Goal: Task Accomplishment & Management: Complete application form

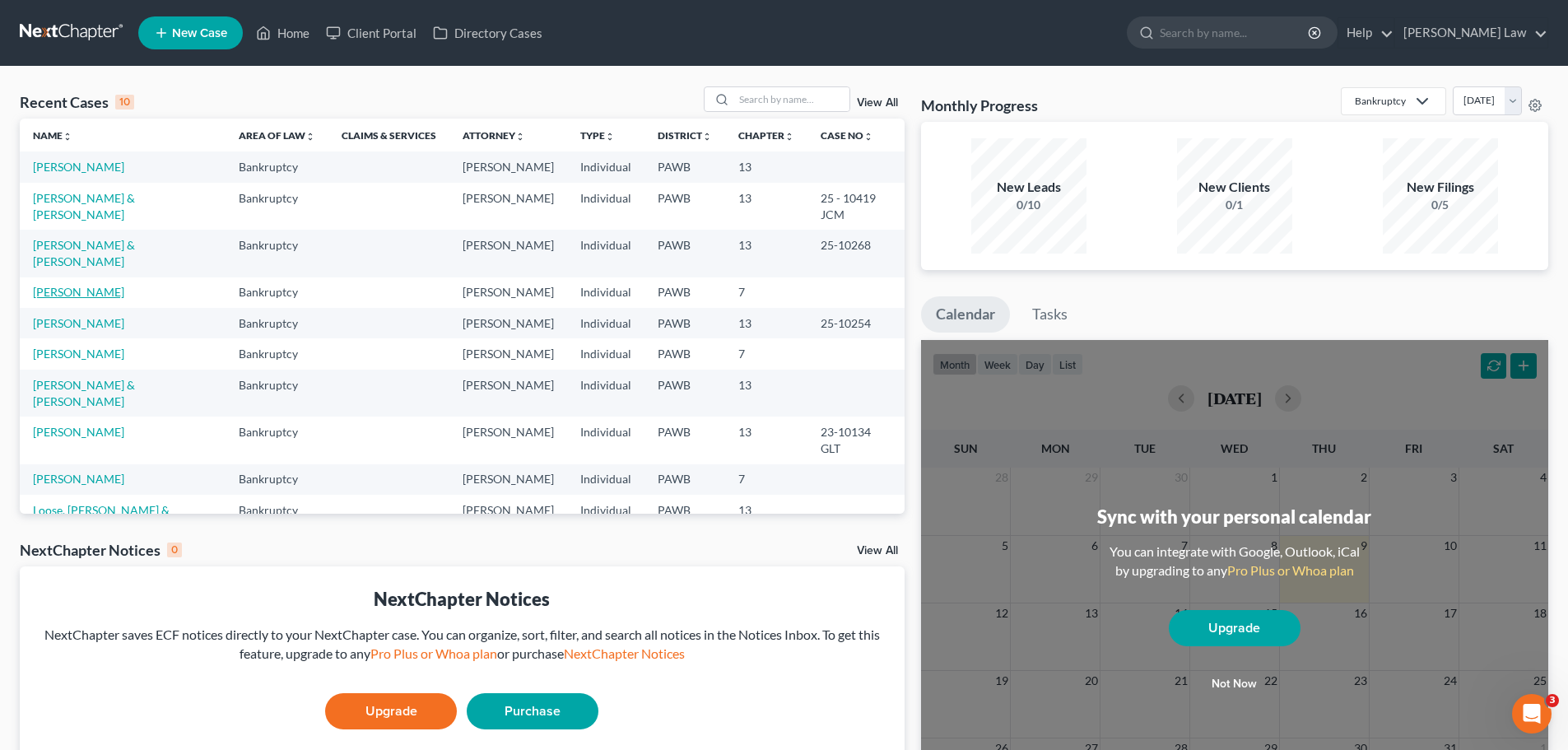
click at [68, 285] on link "[PERSON_NAME]" at bounding box center [79, 292] width 92 height 14
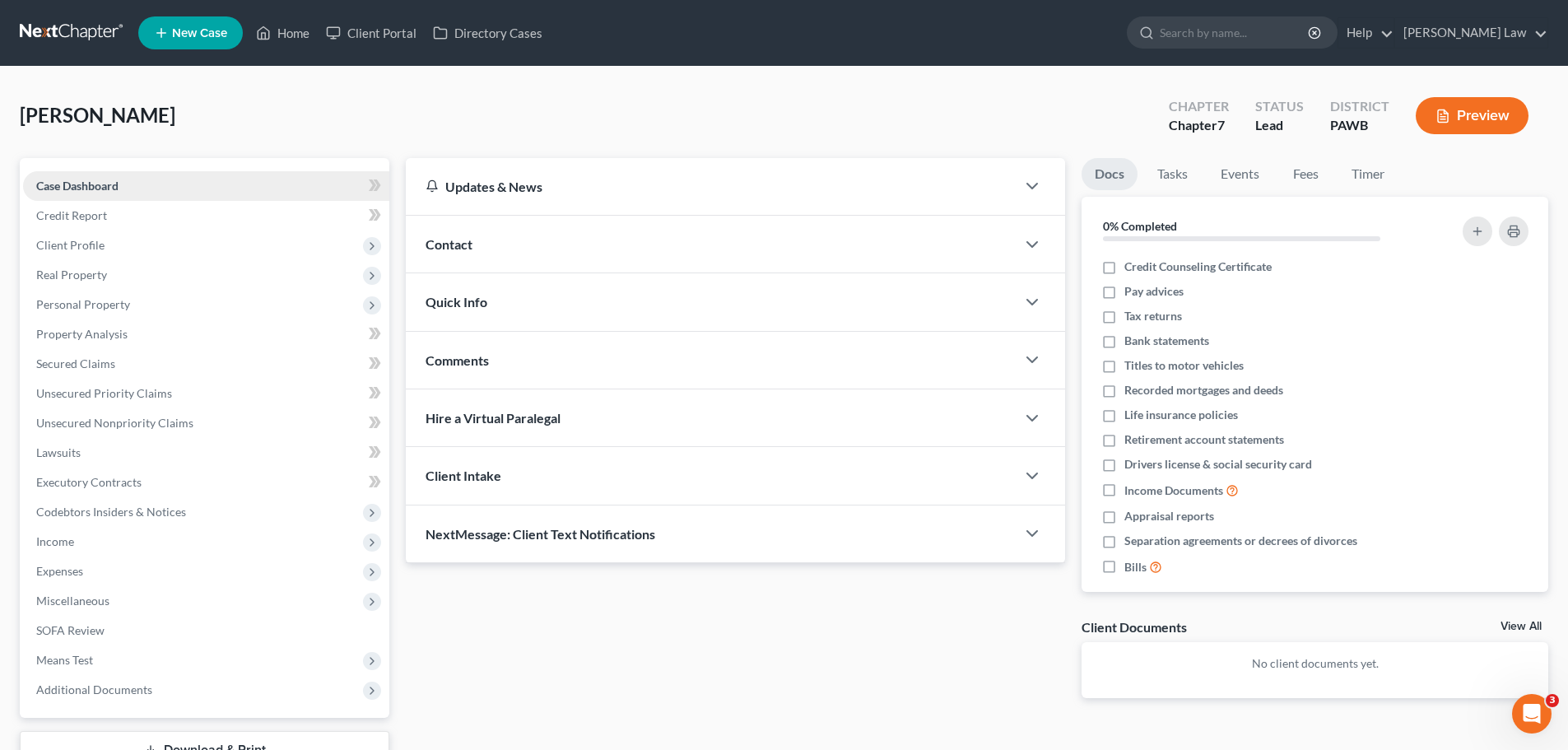
click at [87, 180] on span "Case Dashboard" at bounding box center [77, 185] width 83 height 14
click at [77, 238] on span "Client Profile" at bounding box center [70, 245] width 69 height 14
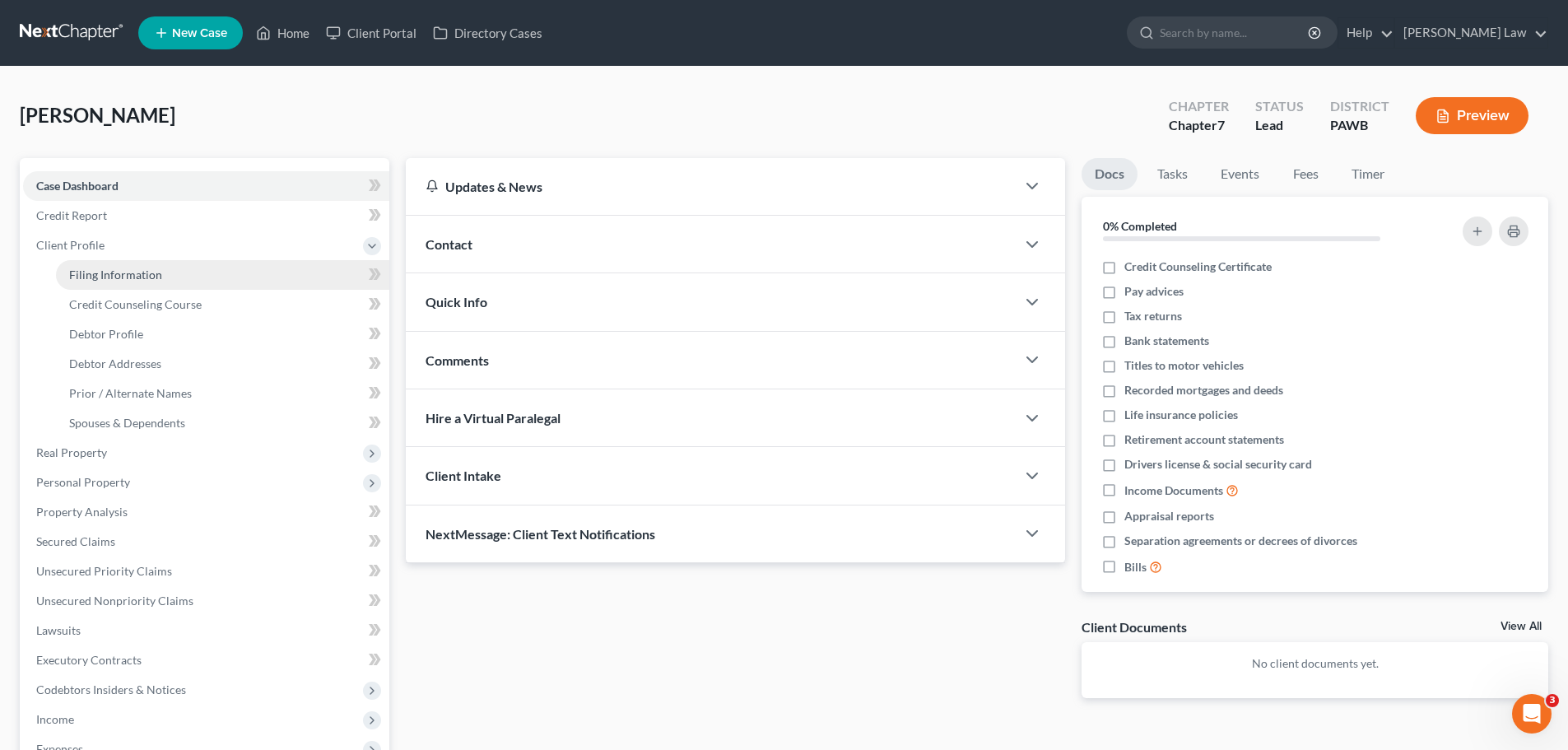
click at [121, 275] on span "Filing Information" at bounding box center [114, 275] width 93 height 14
select select "1"
select select "0"
select select "69"
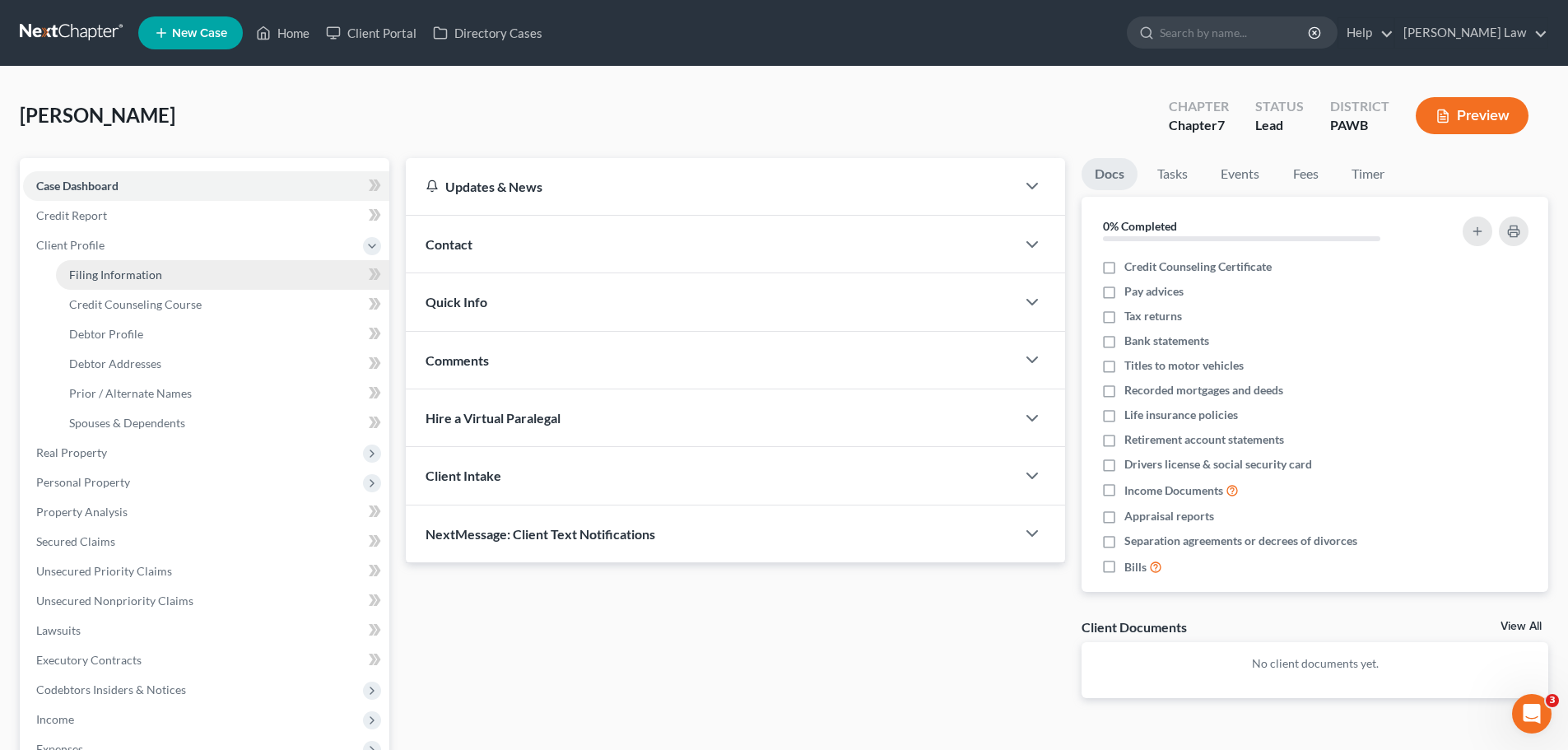
select select "0"
select select "39"
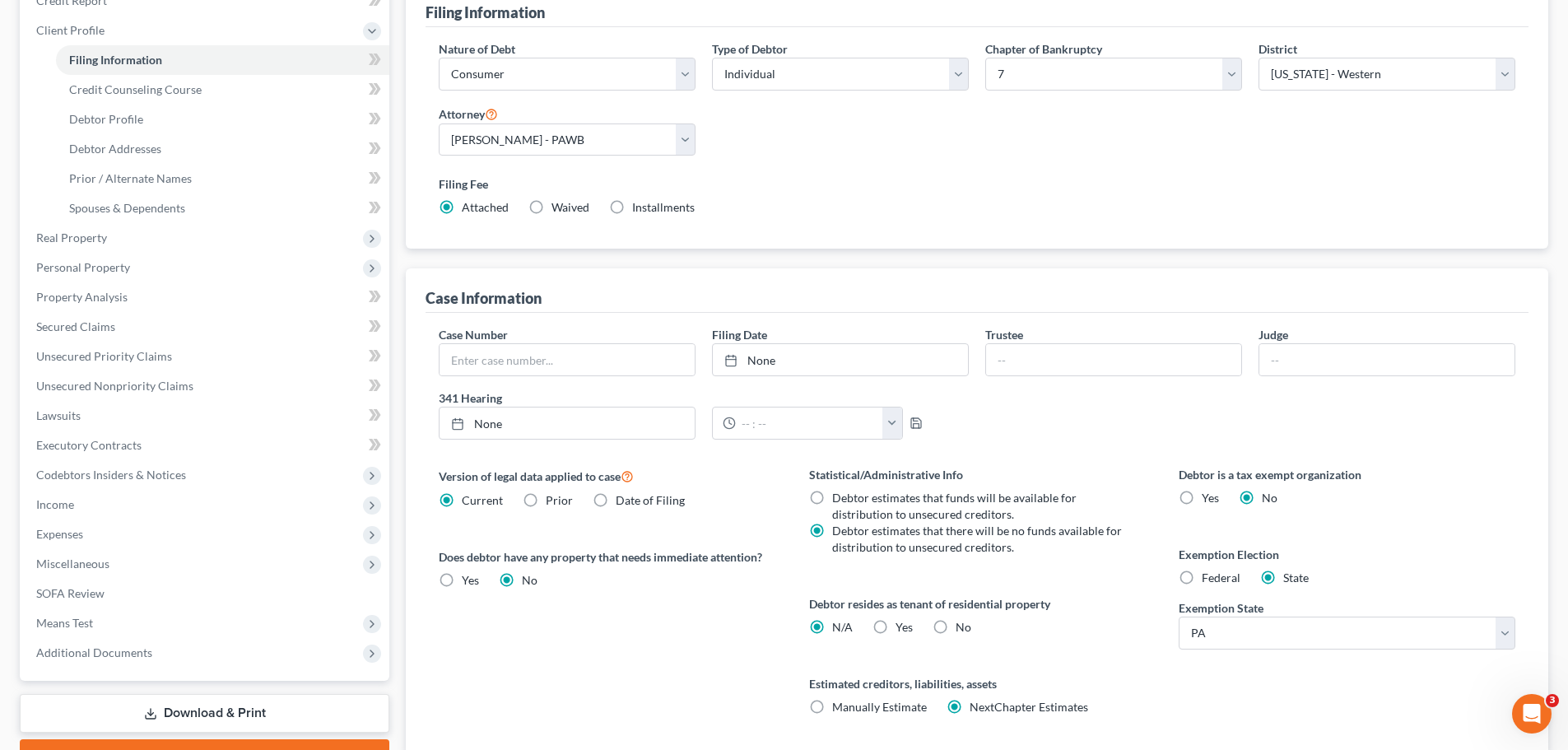
scroll to position [247, 0]
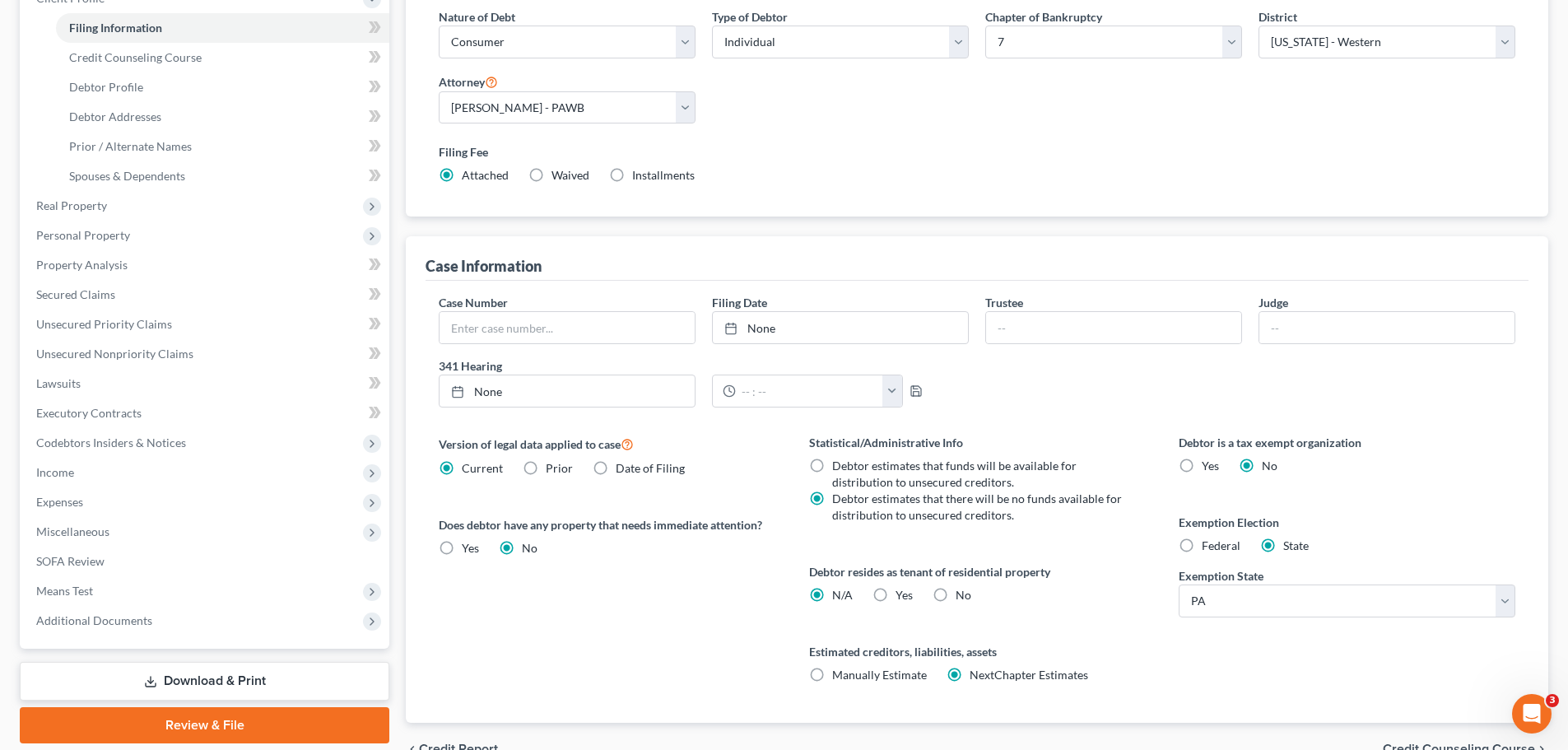
click at [1202, 544] on label "Federal" at bounding box center [1221, 546] width 39 height 17
click at [1209, 544] on input "Federal" at bounding box center [1214, 543] width 11 height 11
radio input "true"
radio input "false"
click at [116, 60] on span "Credit Counseling Course" at bounding box center [134, 57] width 132 height 14
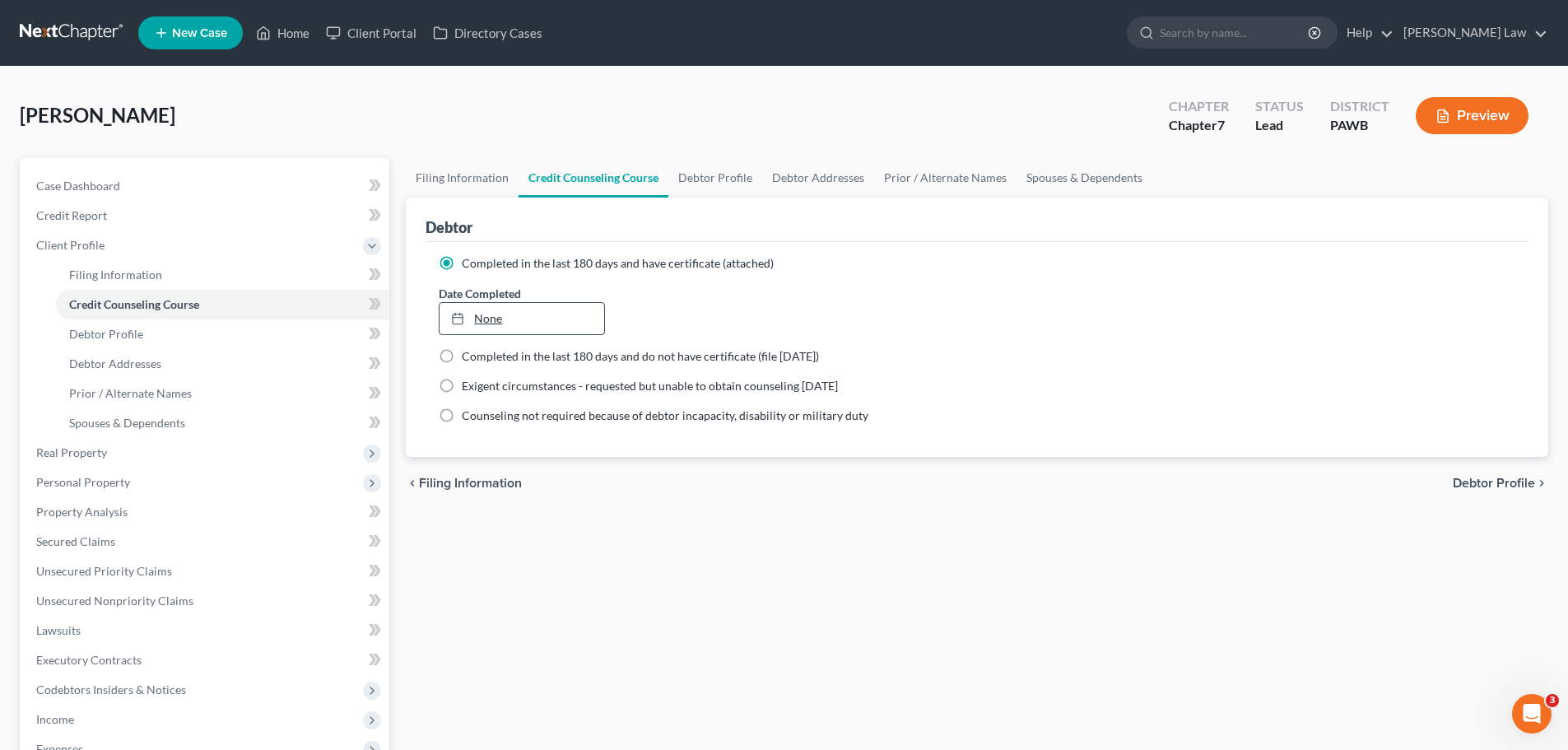
click at [489, 321] on link "None" at bounding box center [522, 318] width 164 height 31
type input "[DATE]"
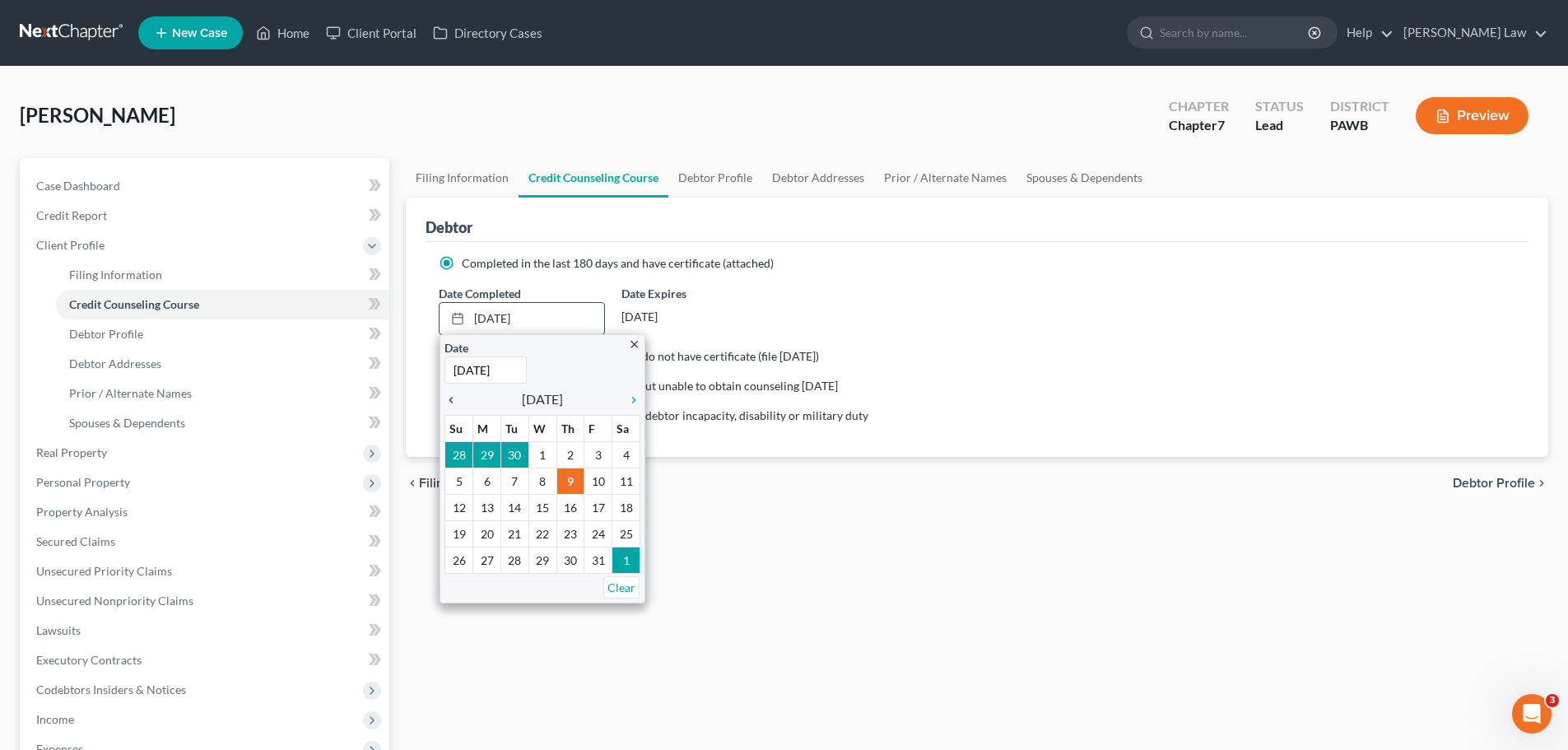
click at [453, 398] on icon "chevron_left" at bounding box center [456, 399] width 22 height 13
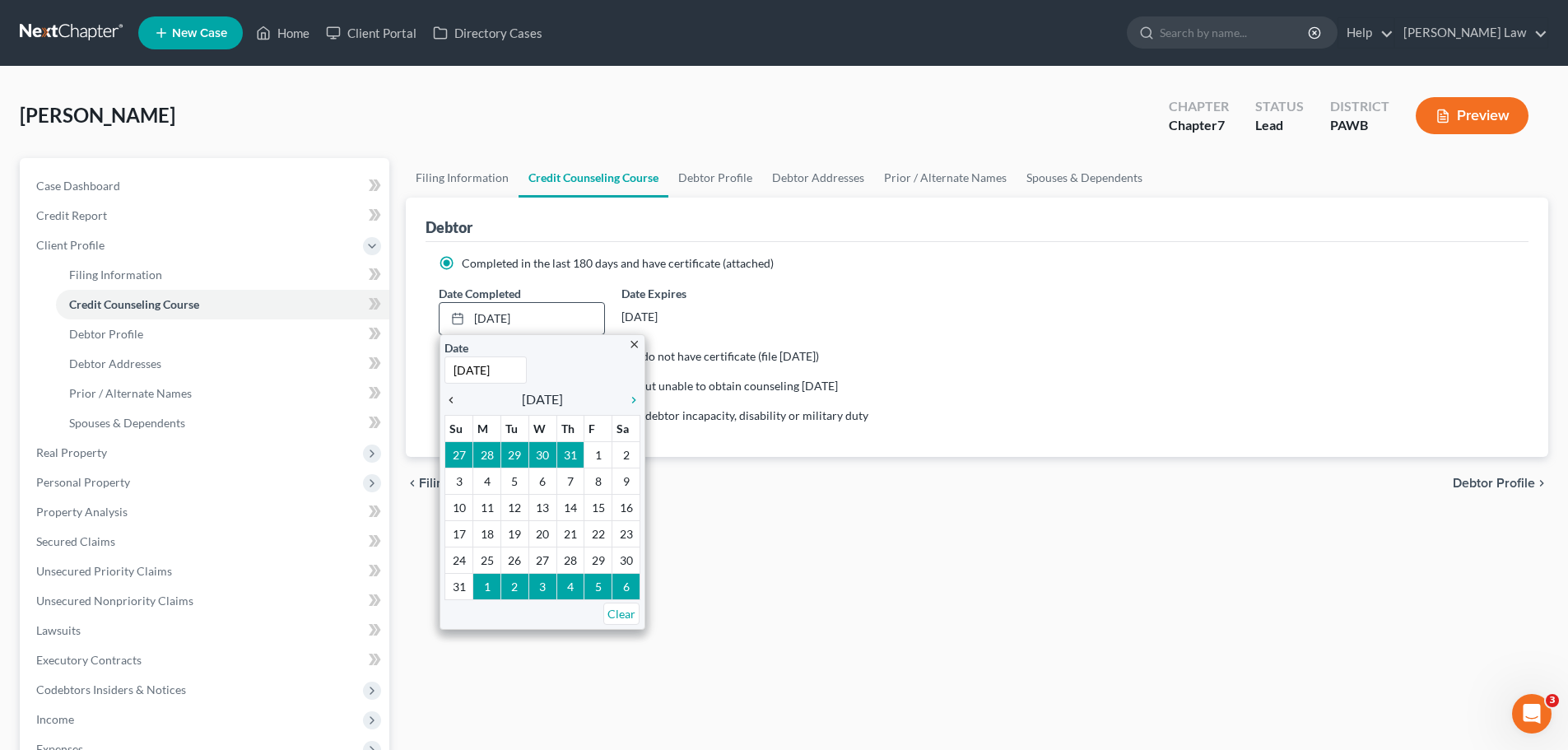
click at [453, 398] on icon "chevron_left" at bounding box center [456, 399] width 22 height 13
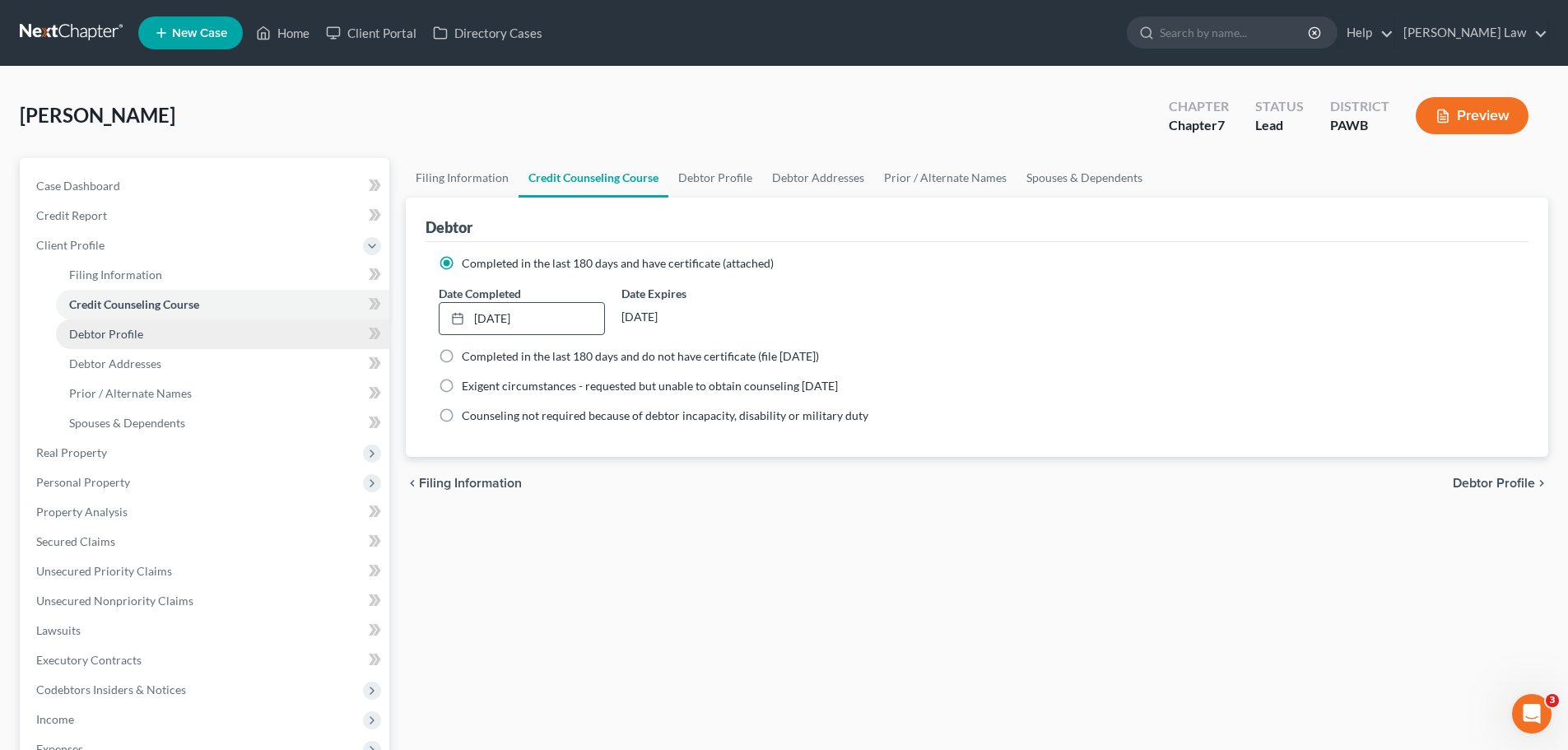
click at [123, 332] on span "Debtor Profile" at bounding box center [106, 334] width 74 height 14
select select "0"
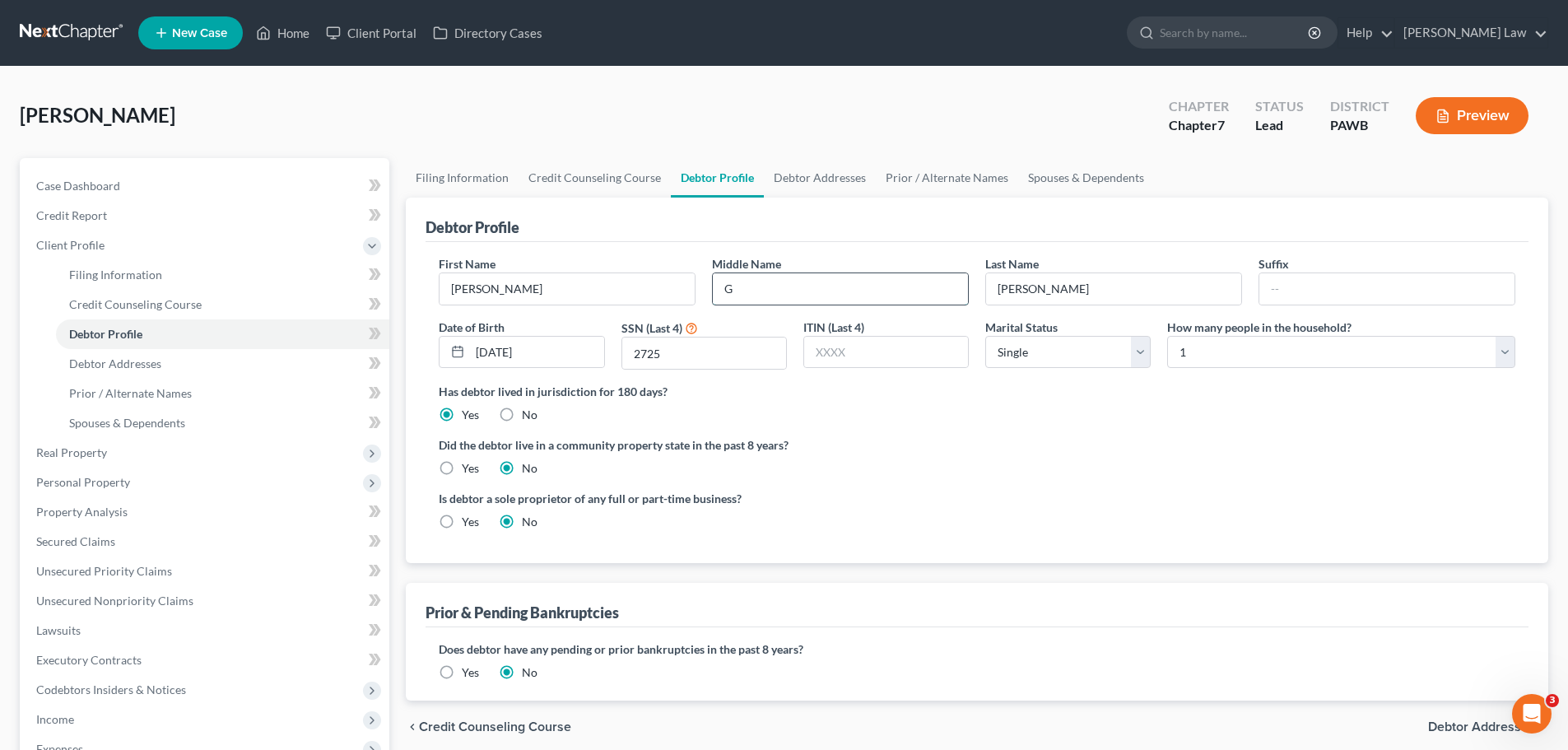
click at [741, 285] on input "G" at bounding box center [840, 289] width 255 height 31
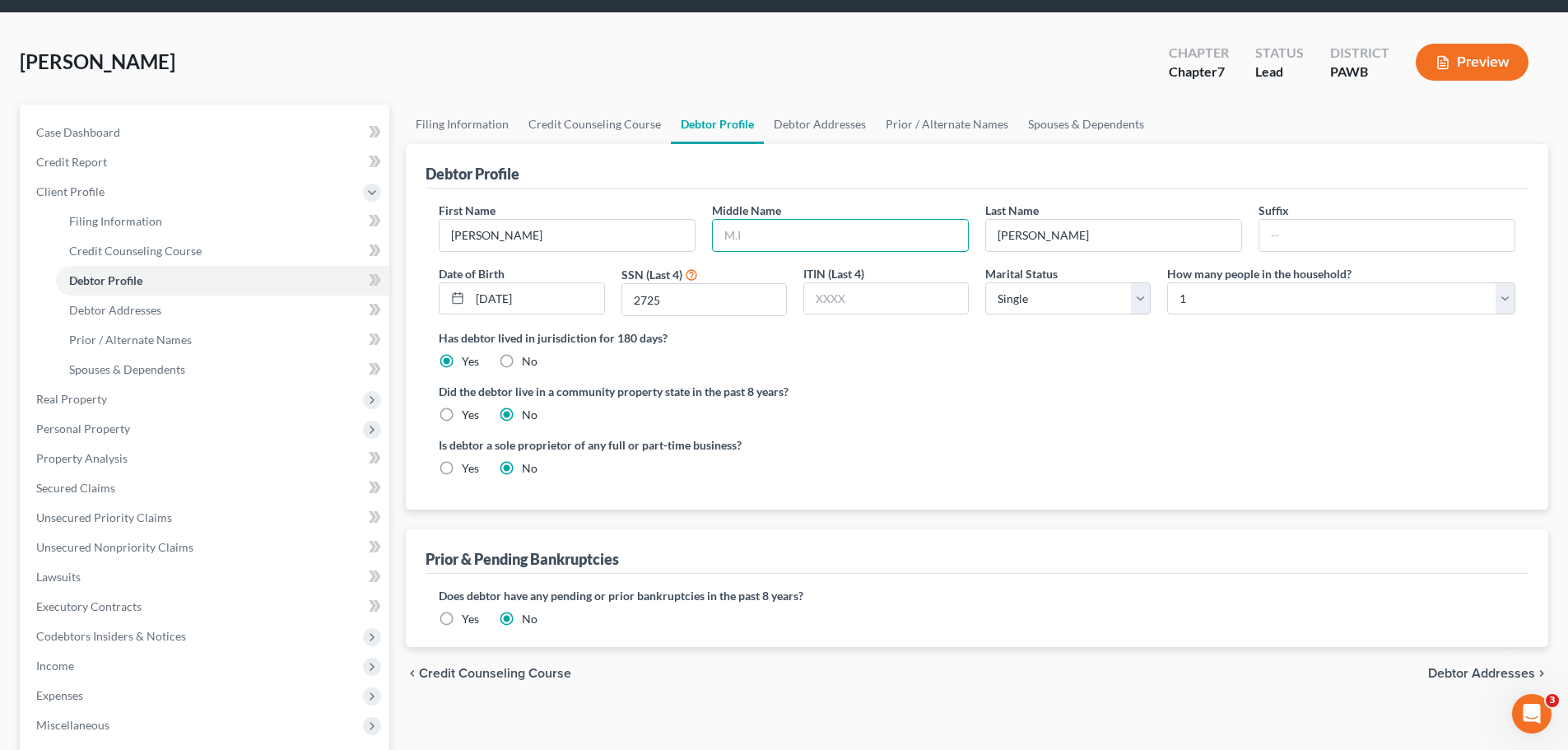
scroll to position [83, 0]
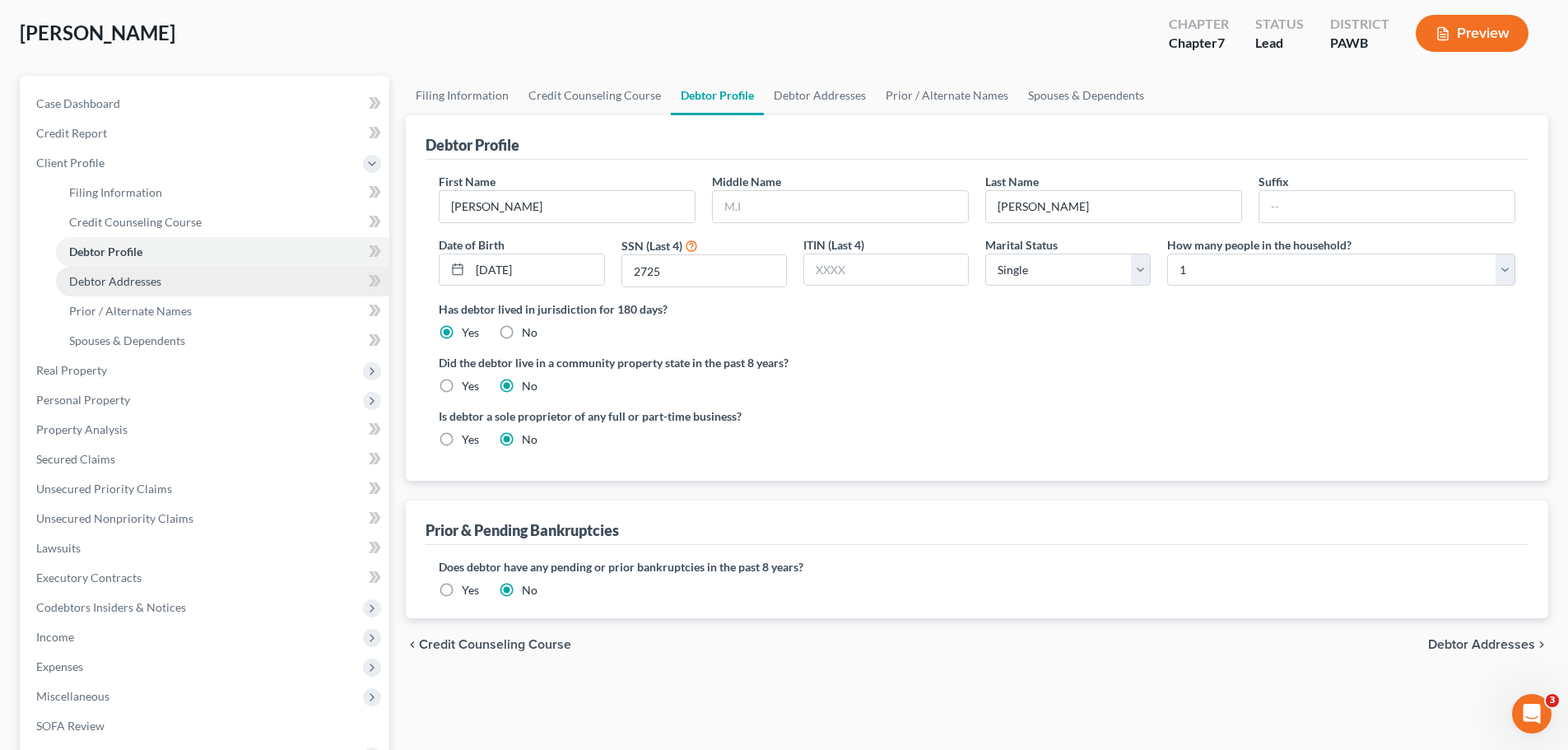
click at [113, 279] on span "Debtor Addresses" at bounding box center [114, 281] width 93 height 14
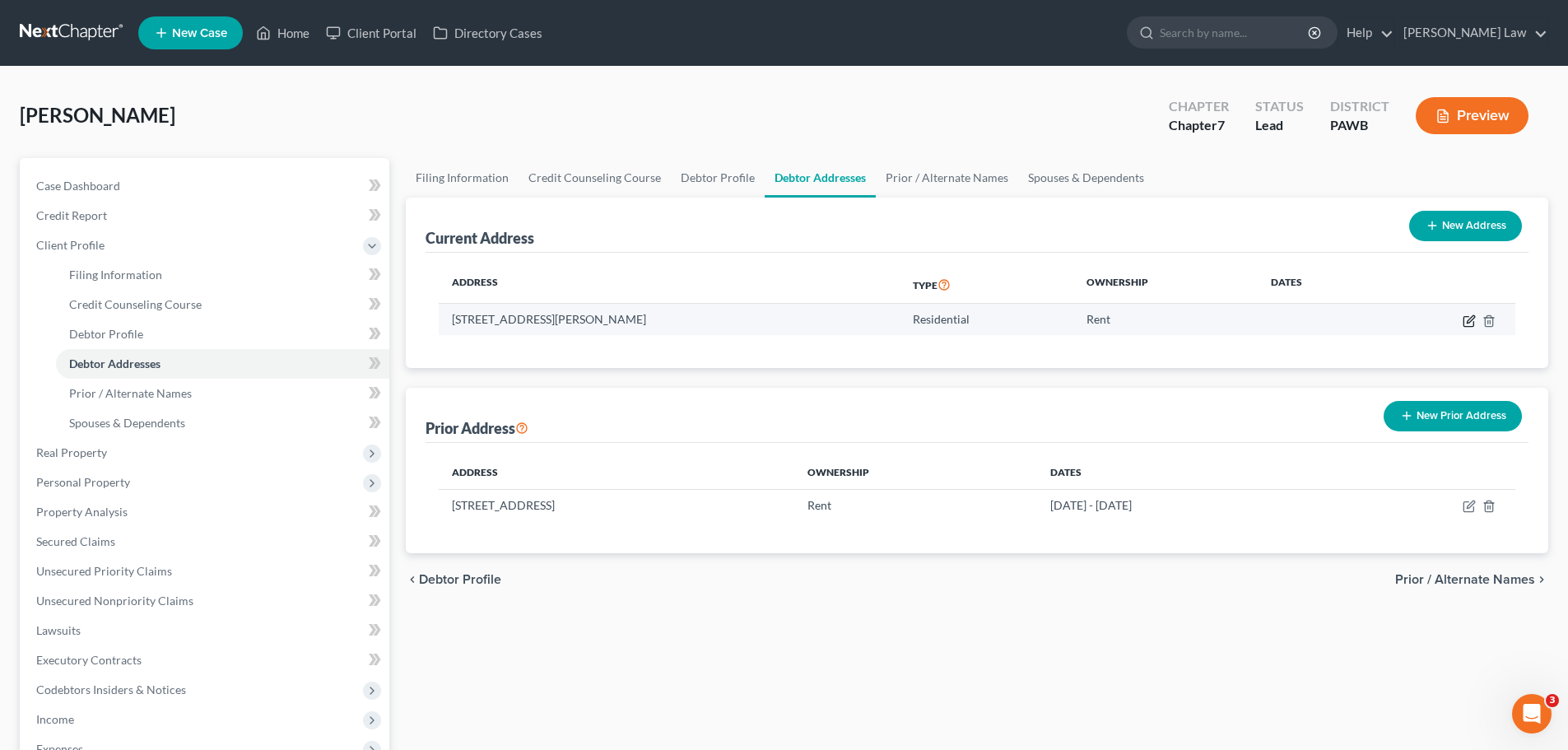
click at [1464, 322] on icon "button" at bounding box center [1468, 322] width 10 height 10
select select "39"
select select "0"
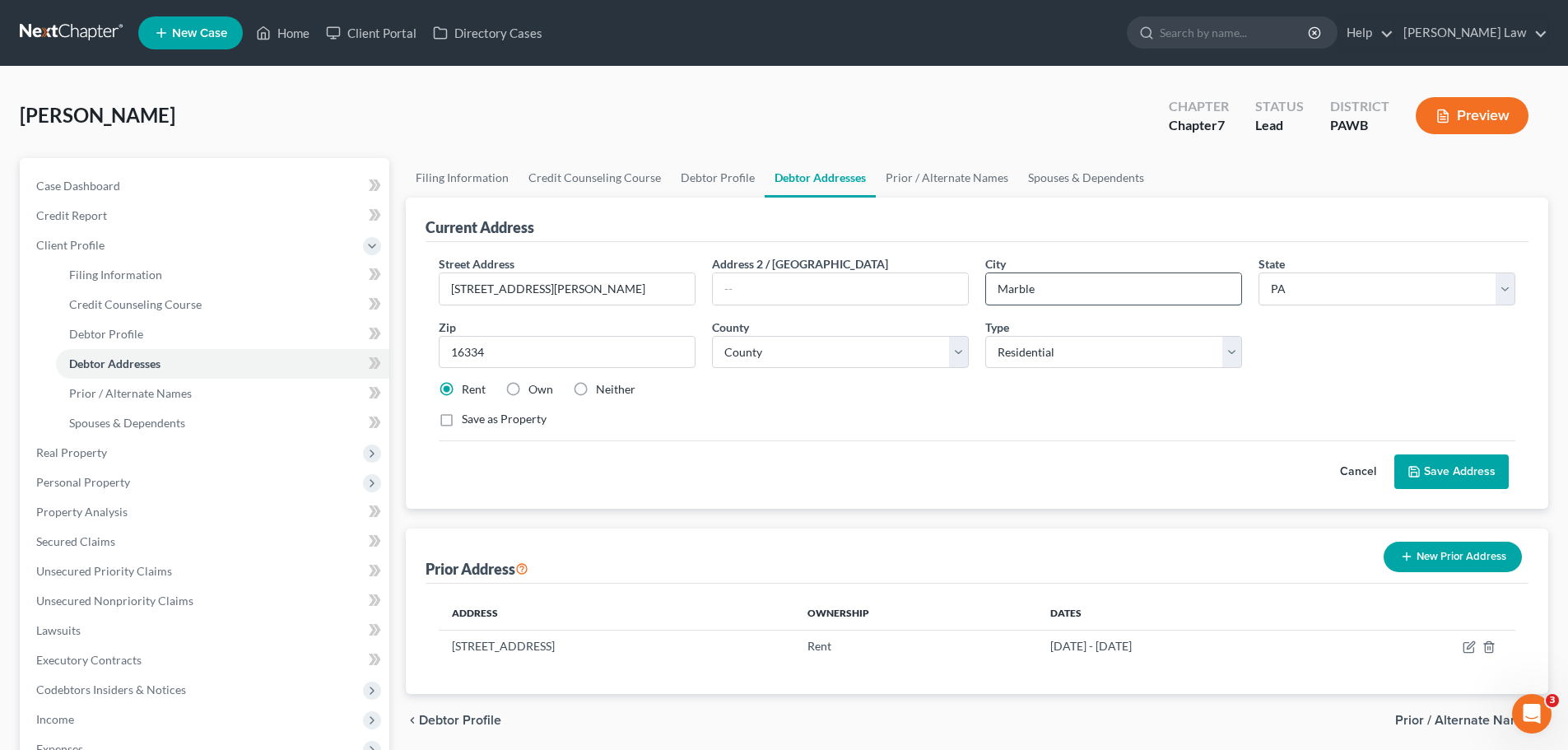
click at [1108, 297] on input "Marble" at bounding box center [1114, 289] width 255 height 31
click at [493, 354] on input "16334" at bounding box center [567, 352] width 257 height 33
type input "16433"
click at [1395, 454] on button "Save Address" at bounding box center [1452, 471] width 114 height 35
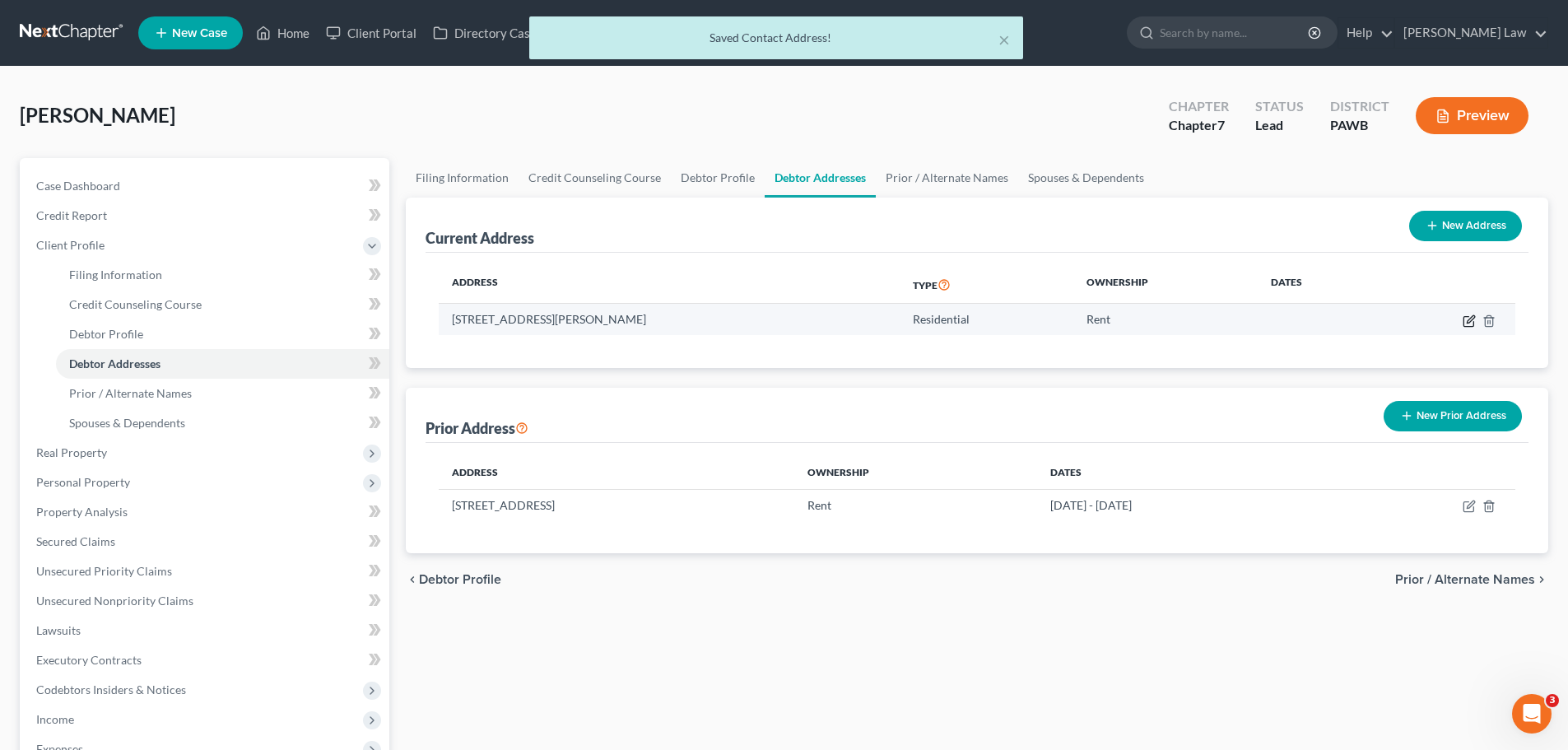
click at [1471, 325] on icon "button" at bounding box center [1469, 321] width 13 height 13
select select "39"
select select "19"
select select "0"
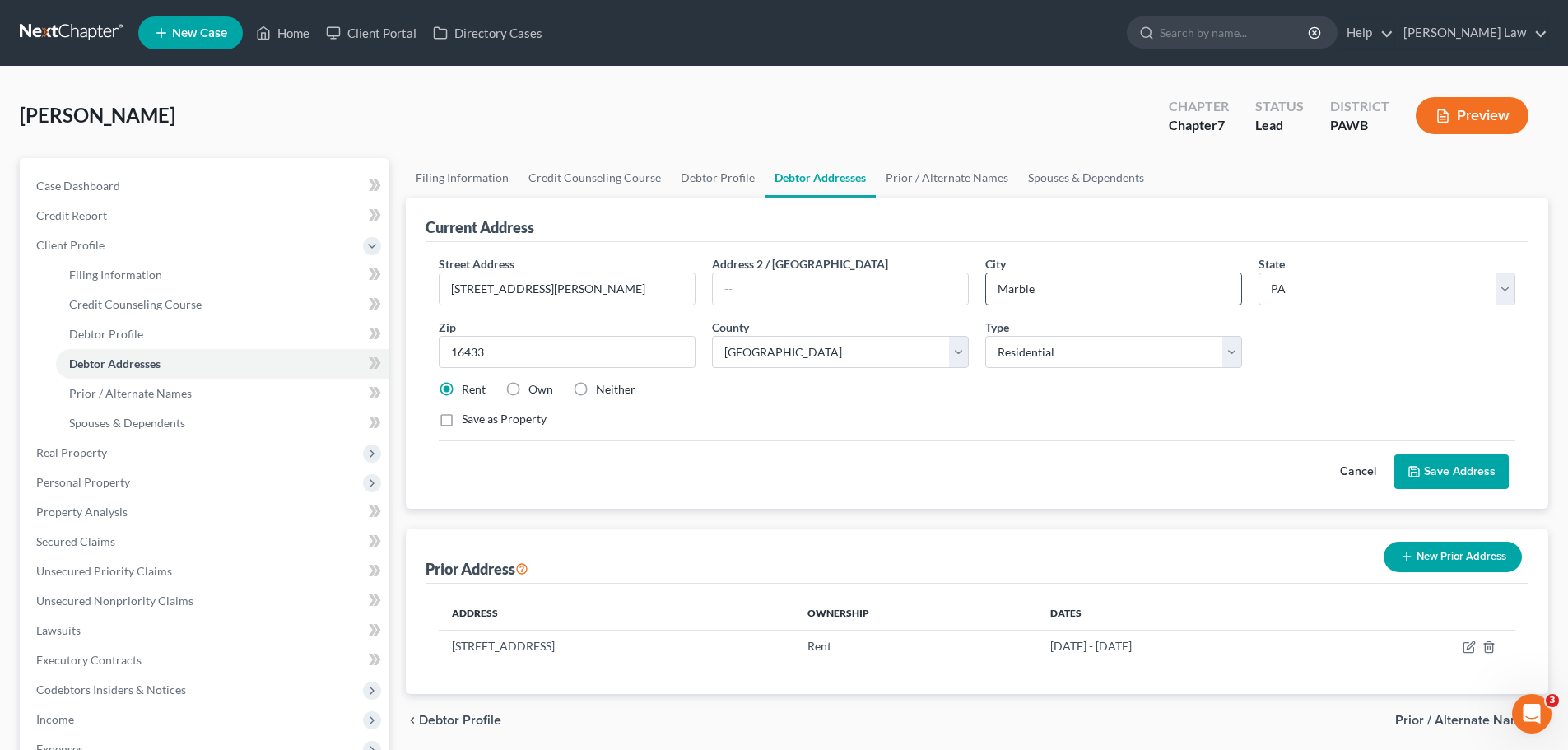
click at [1087, 296] on input "Marble" at bounding box center [1114, 289] width 255 height 31
type input "M"
type input "Saegertown"
click at [596, 387] on label "Neither" at bounding box center [616, 389] width 40 height 17
click at [602, 387] on input "Neither" at bounding box center [607, 386] width 11 height 11
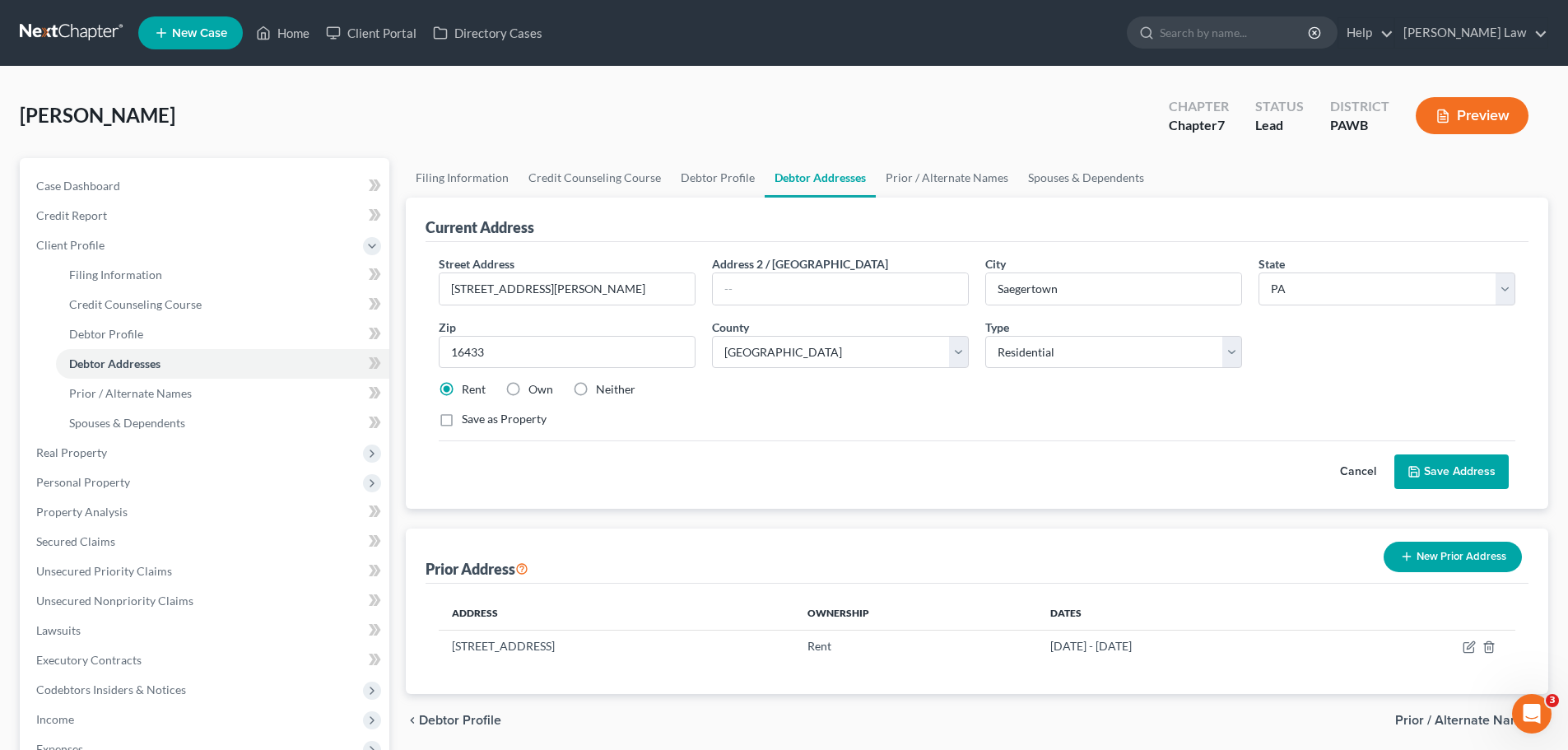
radio input "true"
click at [1456, 475] on button "Save Address" at bounding box center [1452, 471] width 114 height 35
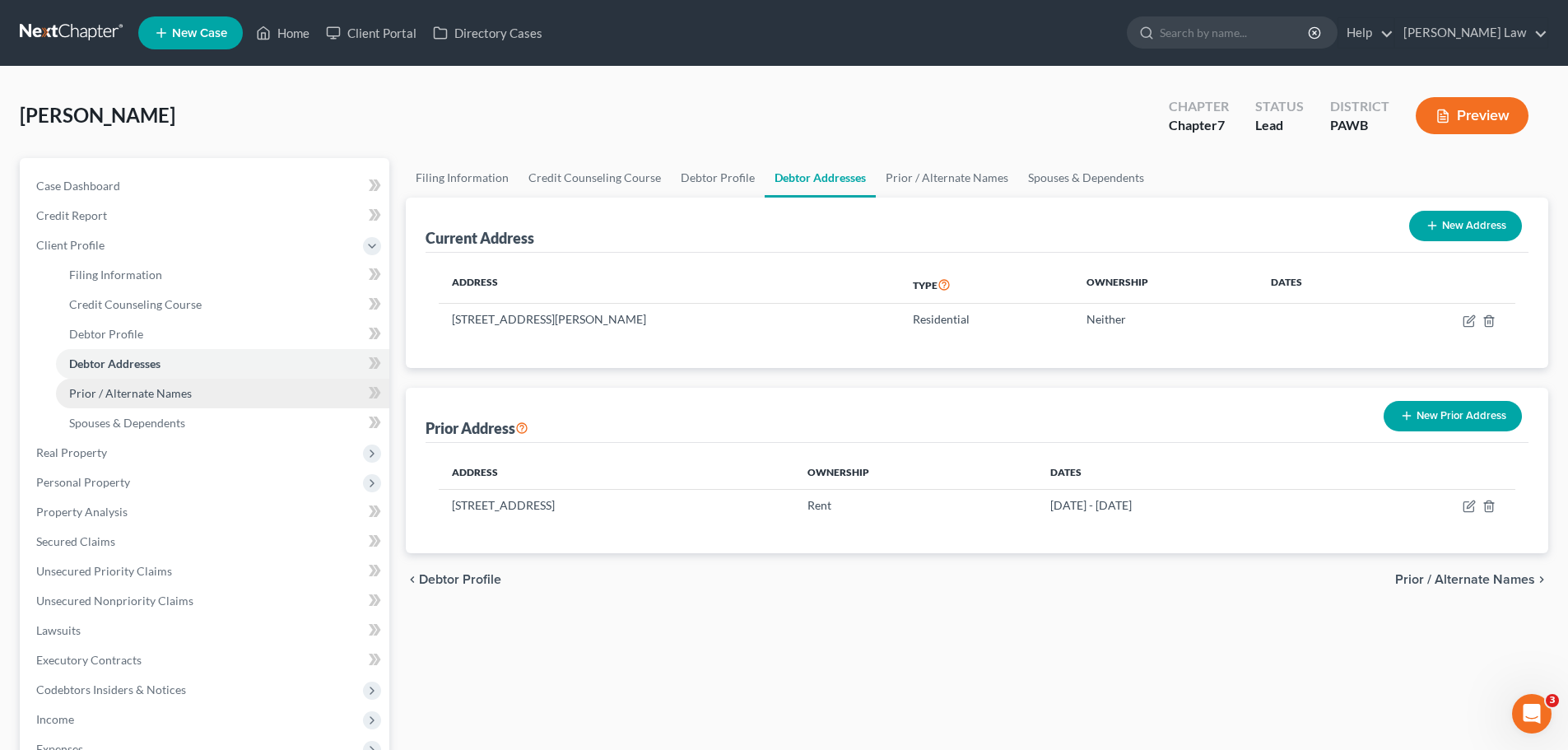
click at [146, 398] on span "Prior / Alternate Names" at bounding box center [129, 393] width 122 height 14
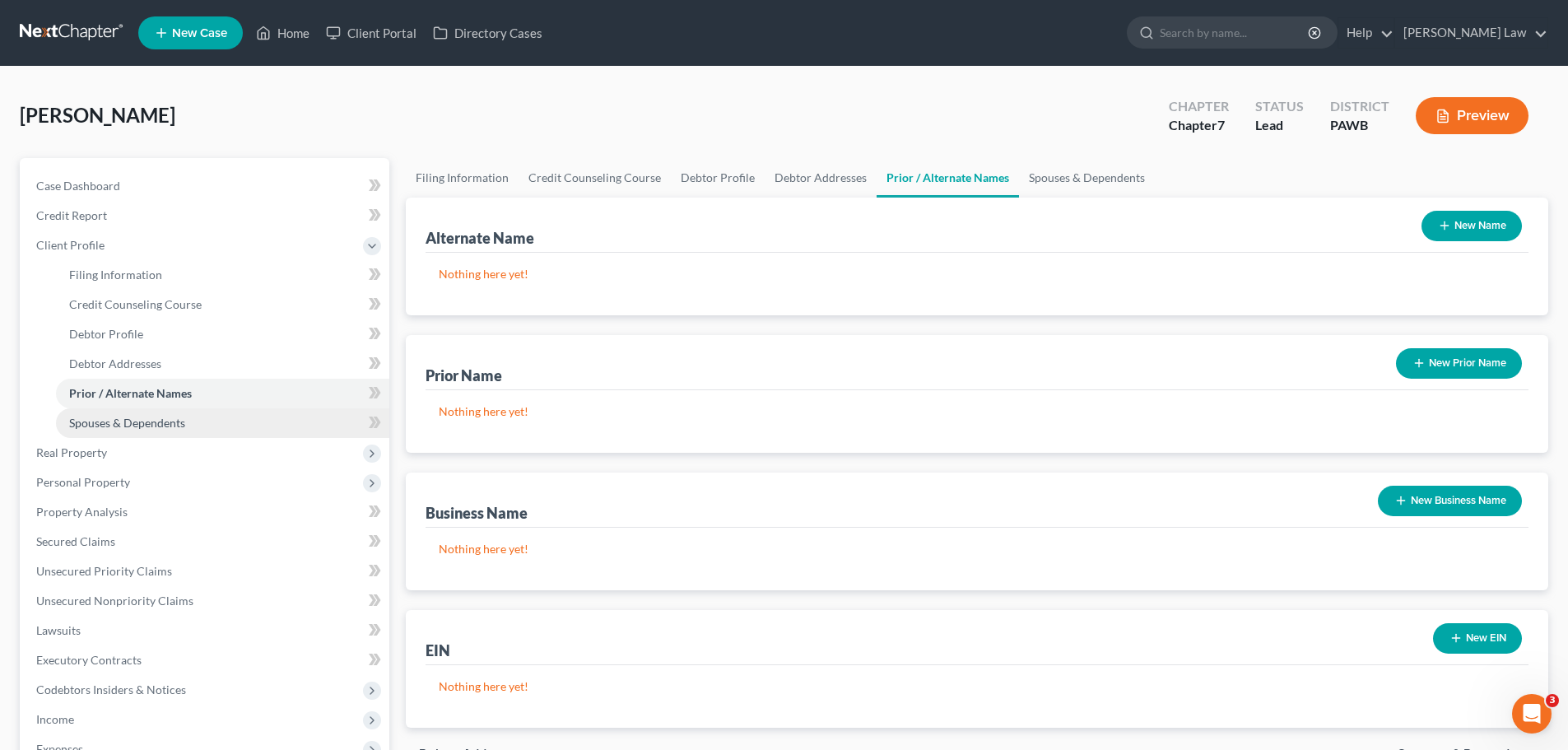
click at [150, 416] on span "Spouses & Dependents" at bounding box center [126, 423] width 116 height 14
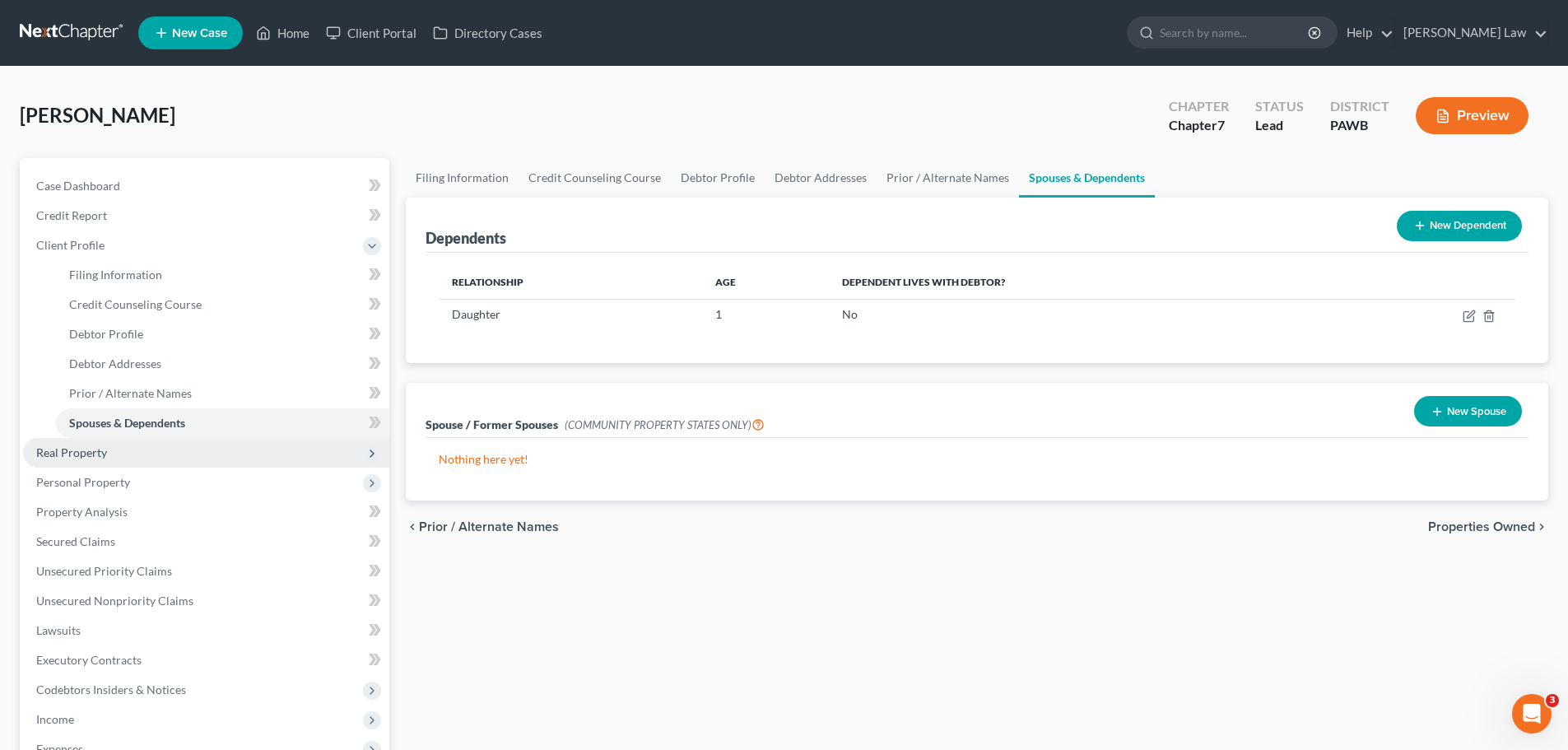
click at [69, 450] on span "Real Property" at bounding box center [71, 452] width 71 height 14
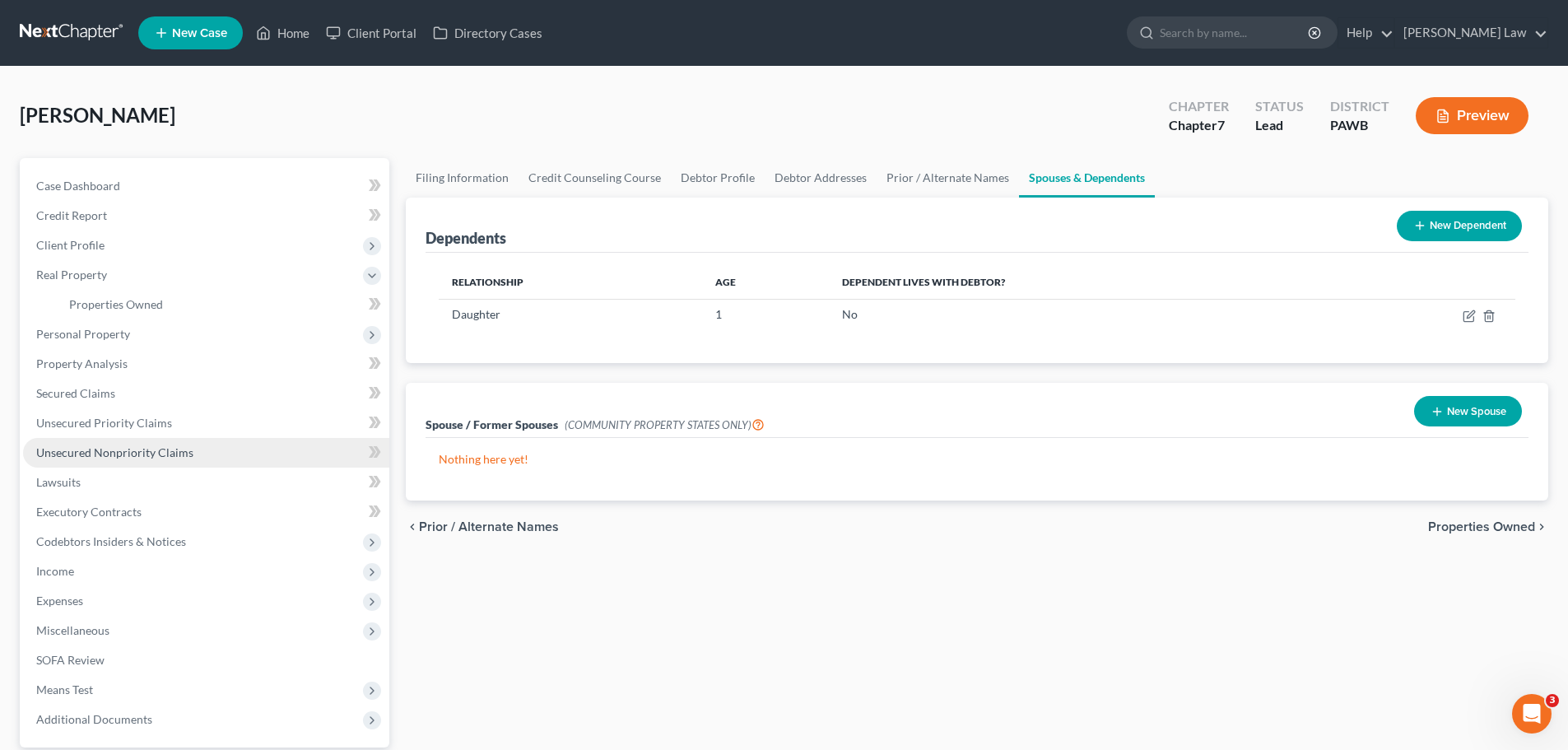
click at [98, 452] on span "Unsecured Nonpriority Claims" at bounding box center [114, 452] width 157 height 14
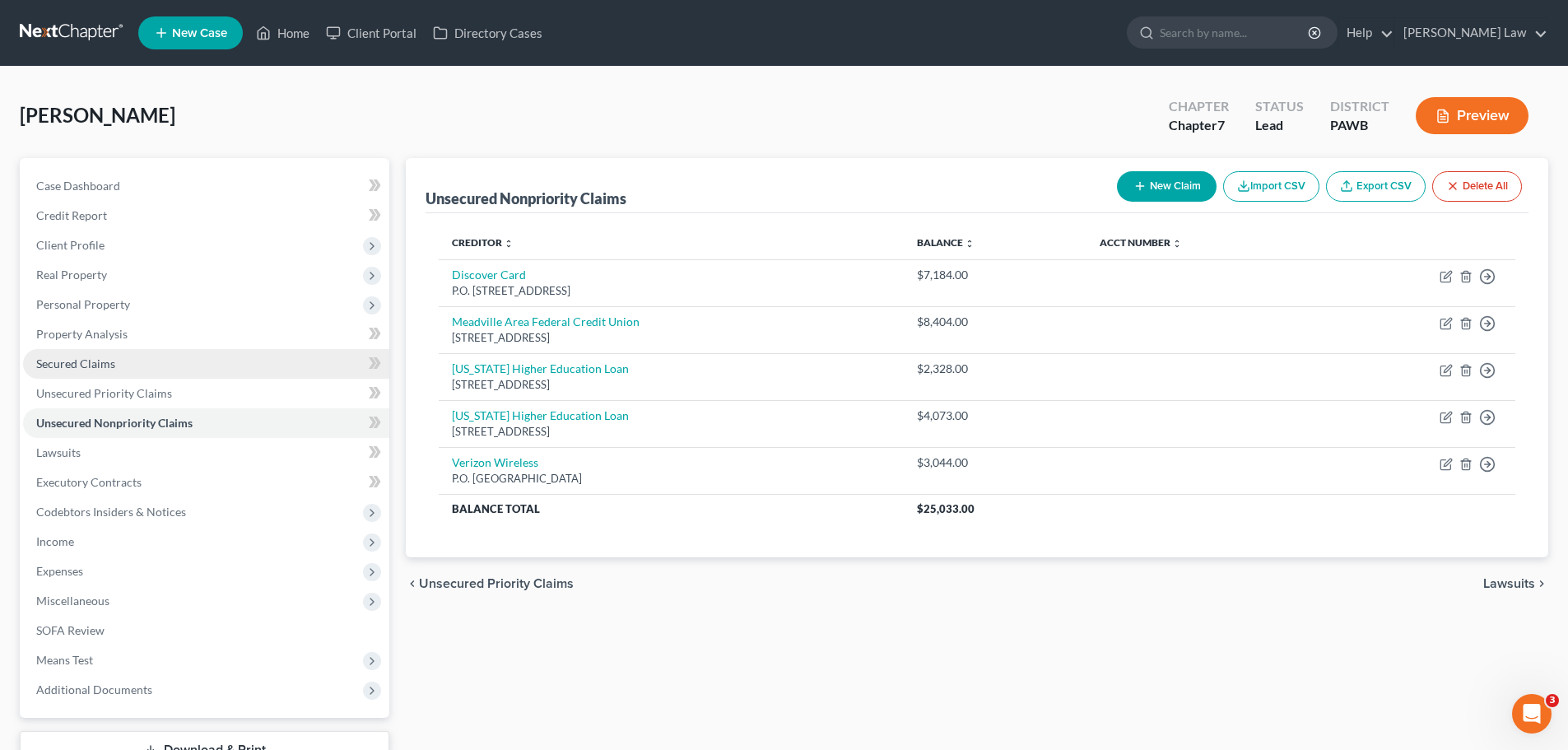
click at [103, 368] on span "Secured Claims" at bounding box center [75, 364] width 79 height 14
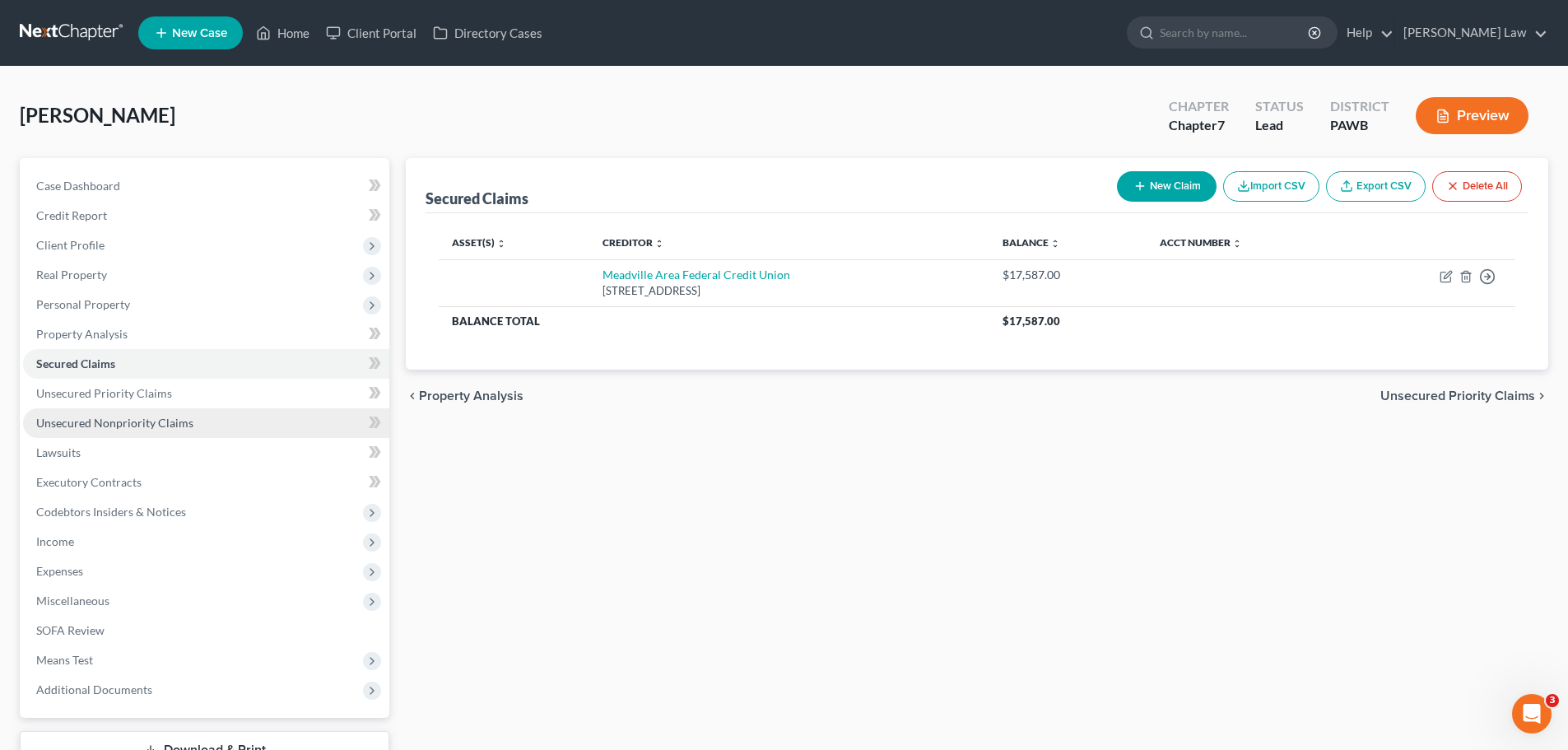
click at [85, 430] on link "Unsecured Nonpriority Claims" at bounding box center [206, 423] width 366 height 30
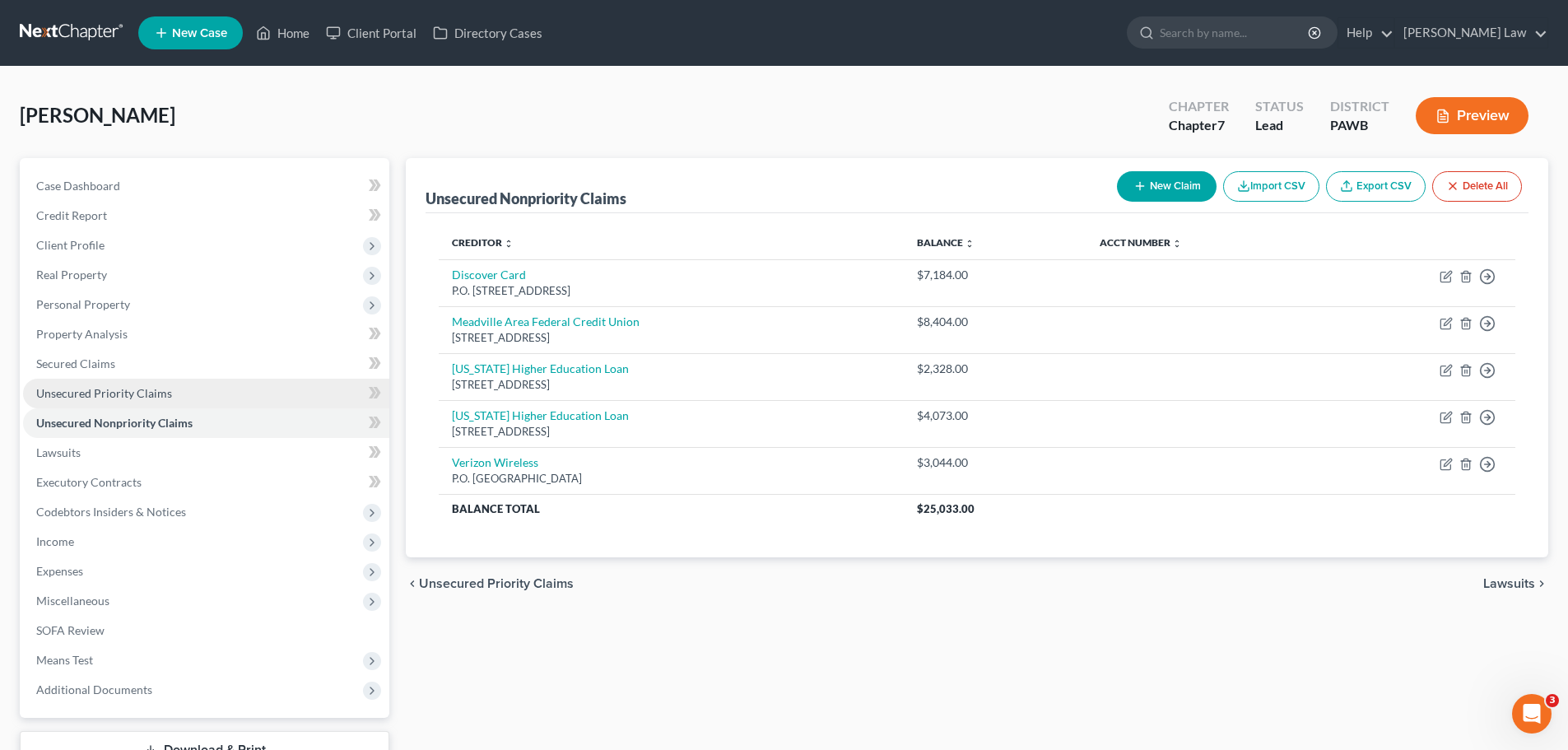
click at [76, 397] on span "Unsecured Priority Claims" at bounding box center [104, 393] width 135 height 14
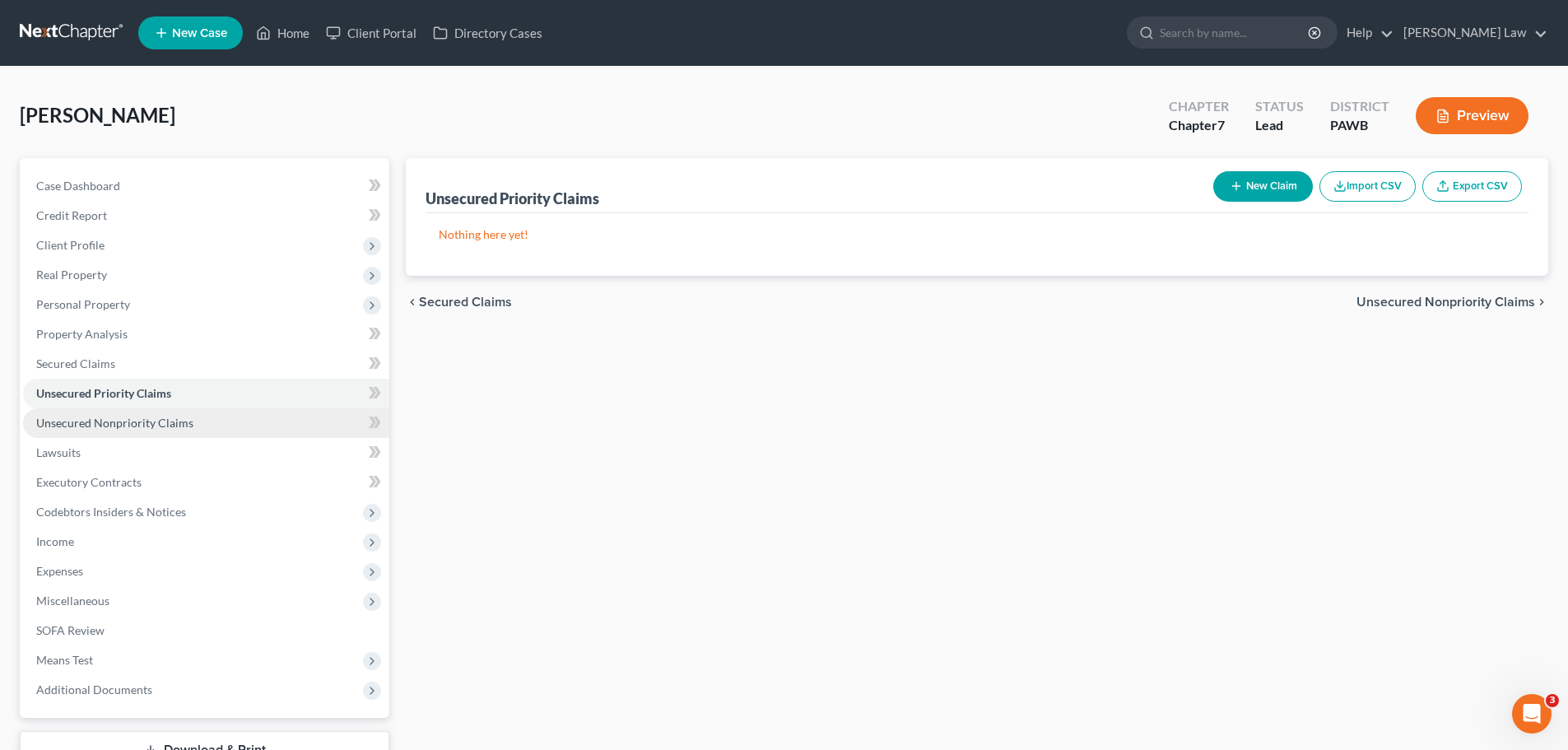
click at [84, 422] on span "Unsecured Nonpriority Claims" at bounding box center [114, 423] width 157 height 14
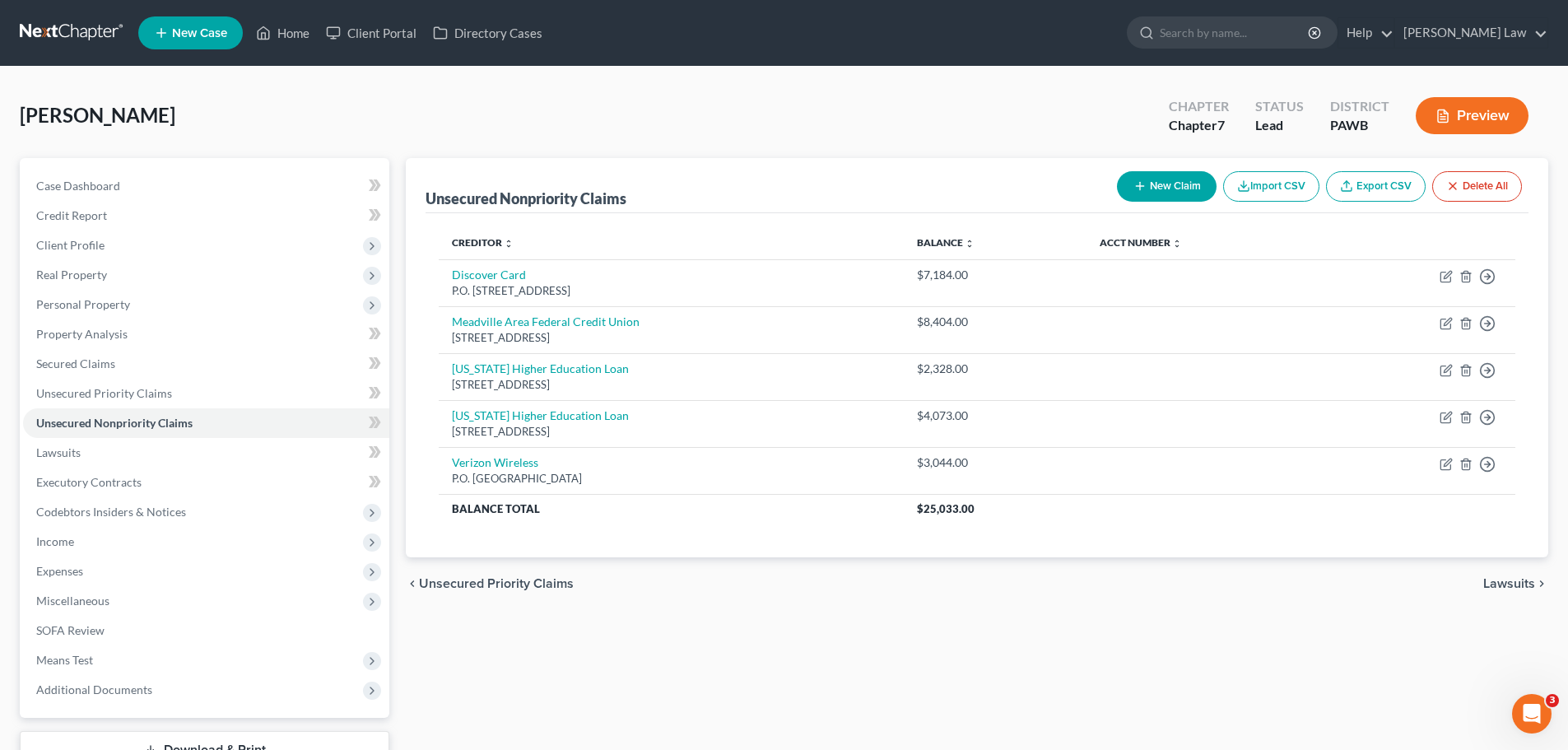
click at [1459, 119] on button "Preview" at bounding box center [1471, 116] width 112 height 37
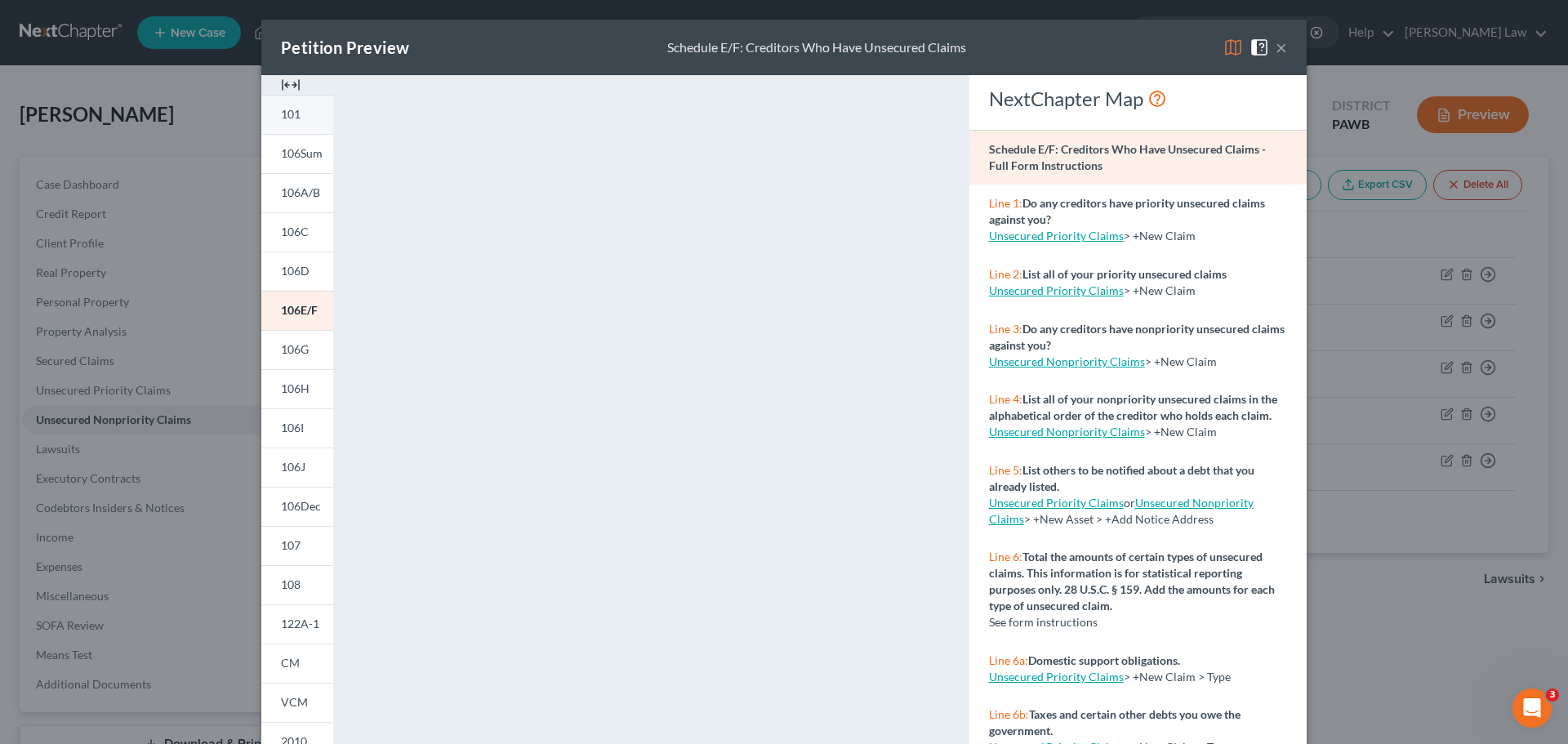
click at [281, 118] on span "101" at bounding box center [290, 114] width 20 height 14
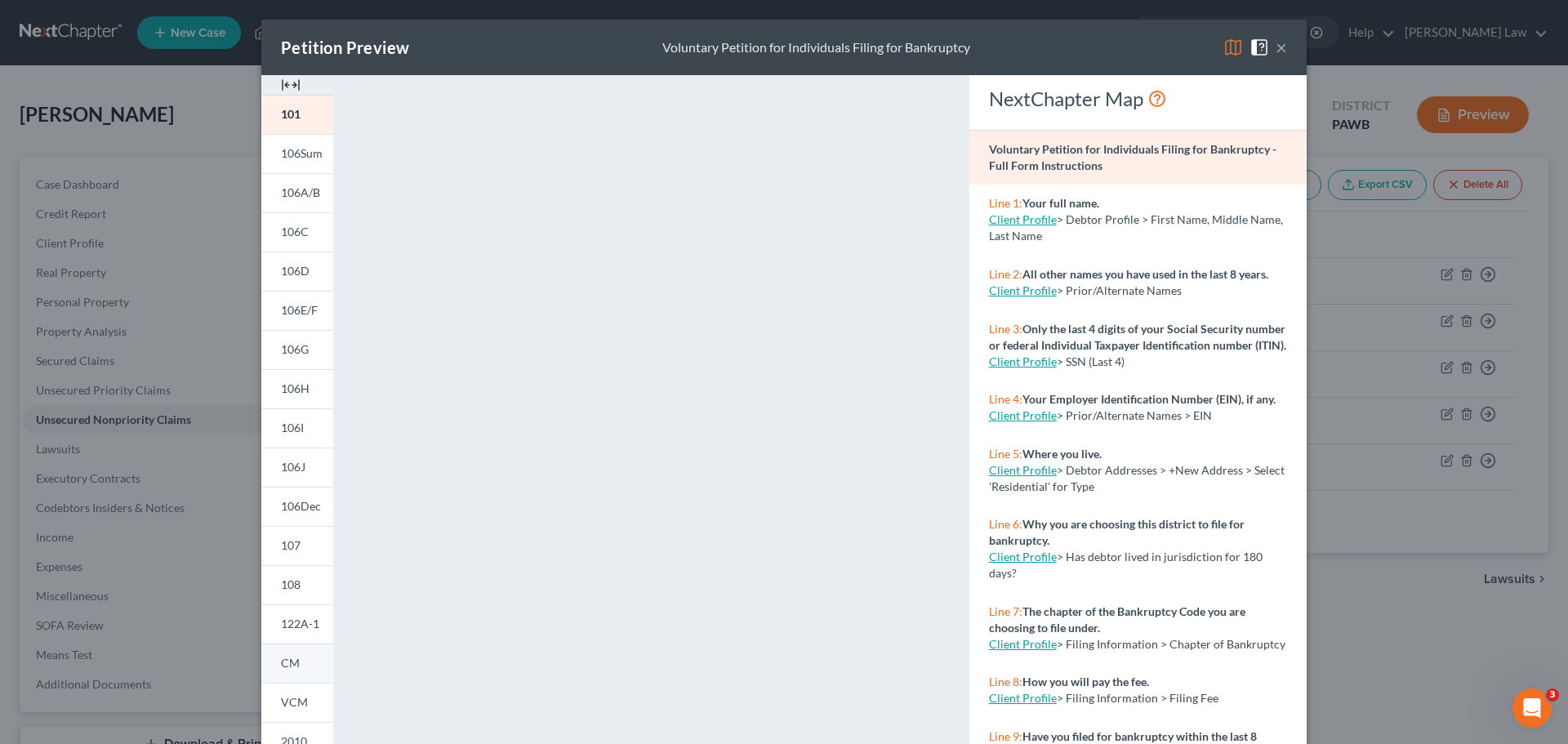
click at [286, 662] on span "CM" at bounding box center [289, 663] width 19 height 14
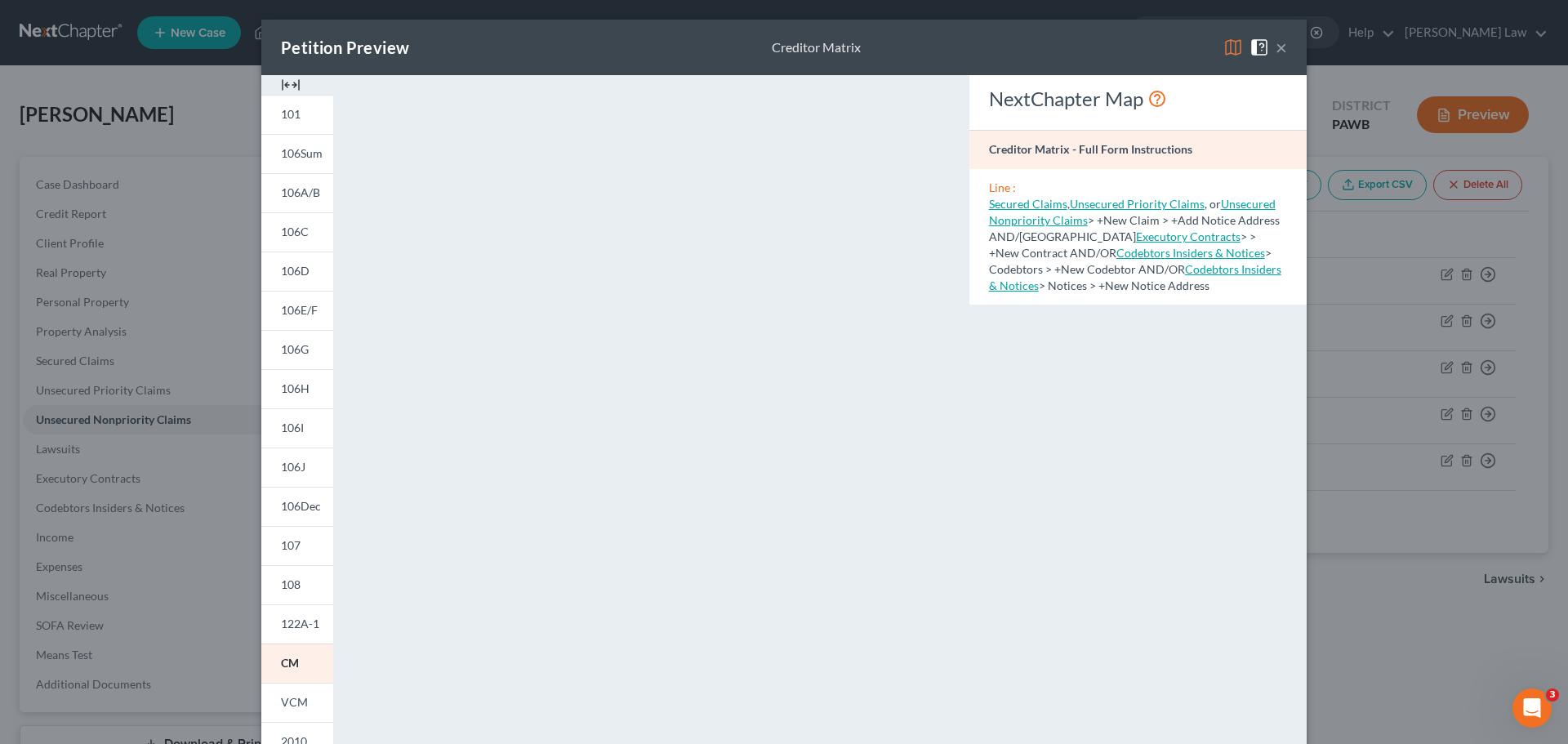
click at [1276, 49] on button "×" at bounding box center [1282, 47] width 12 height 20
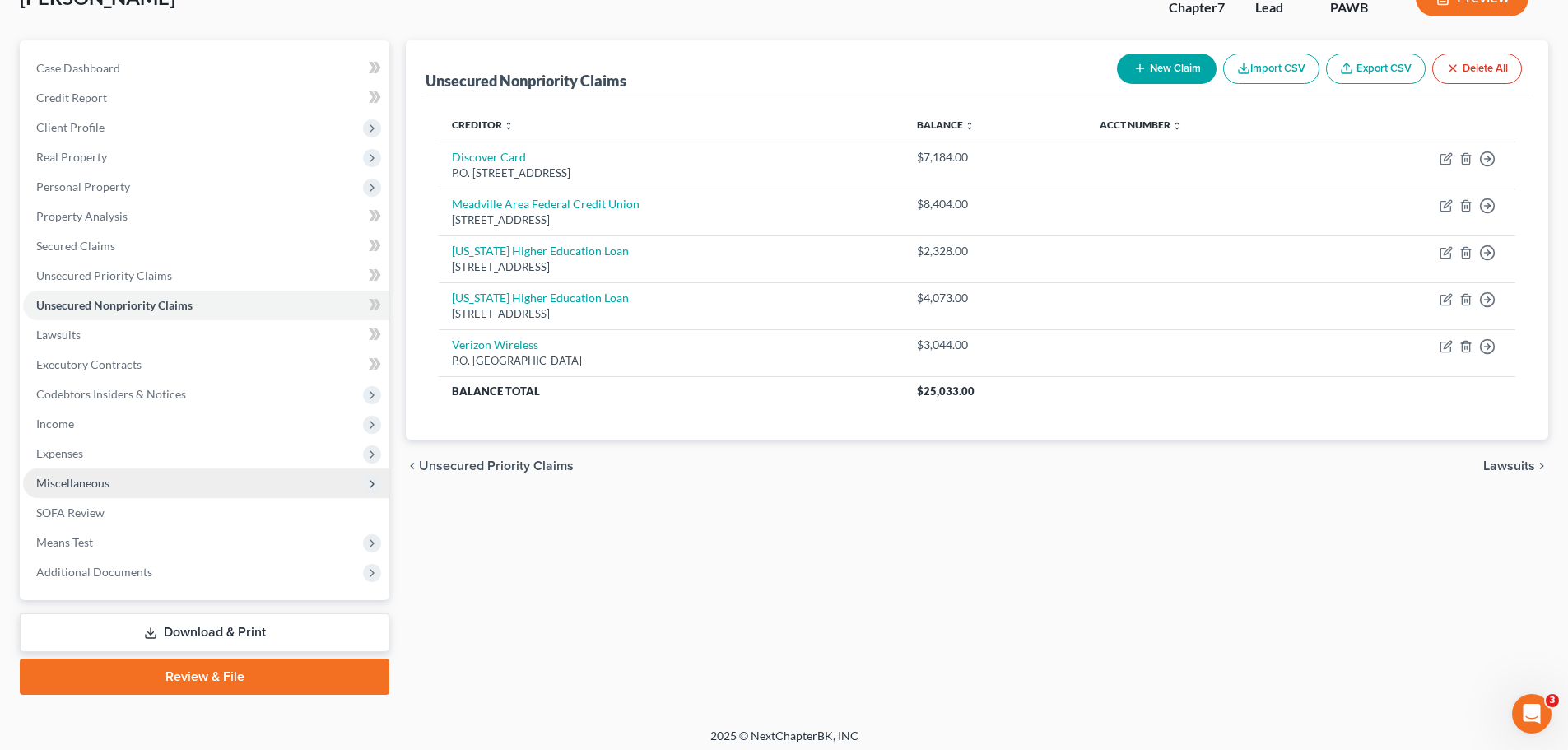
scroll to position [125, 0]
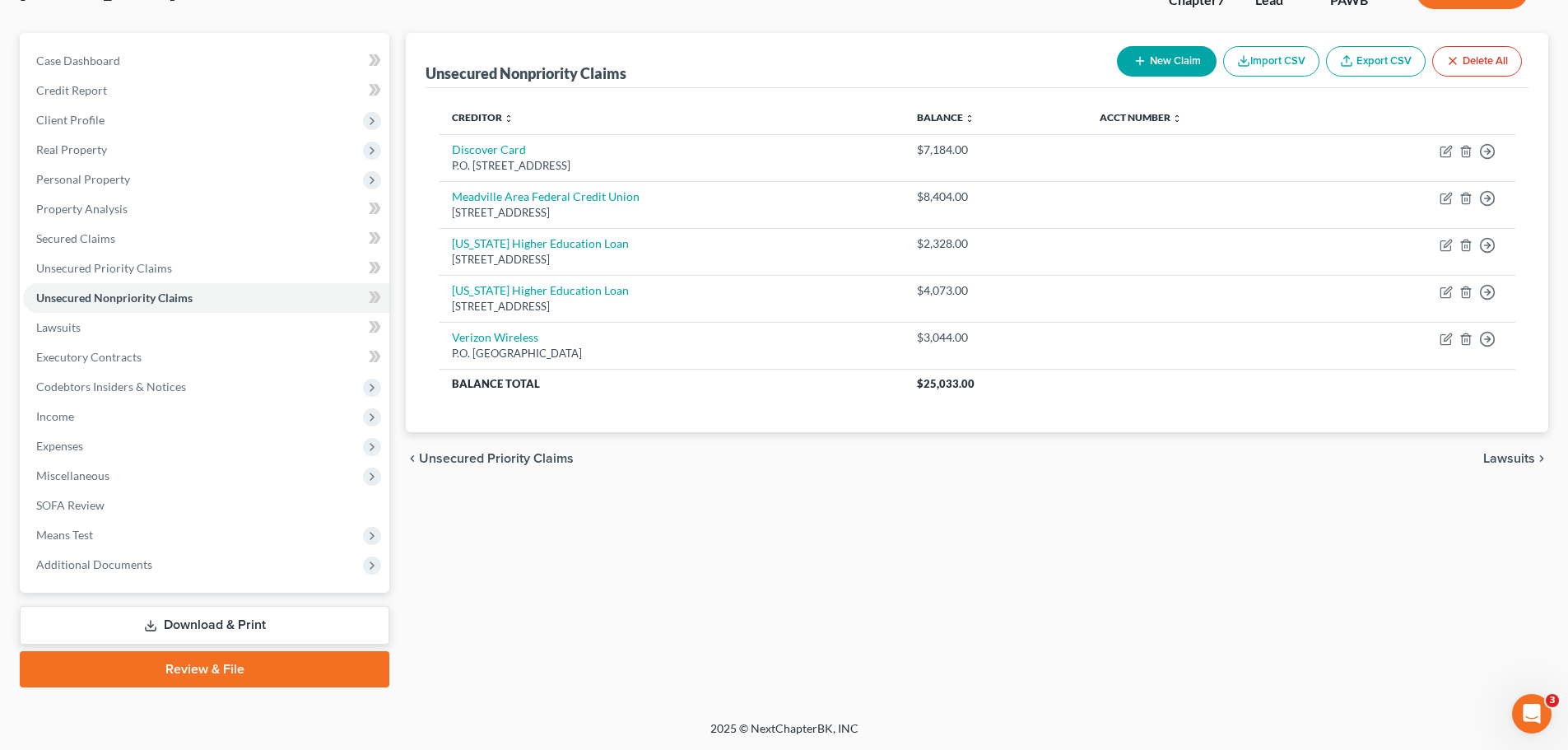
click at [183, 628] on link "Download & Print" at bounding box center [204, 625] width 369 height 39
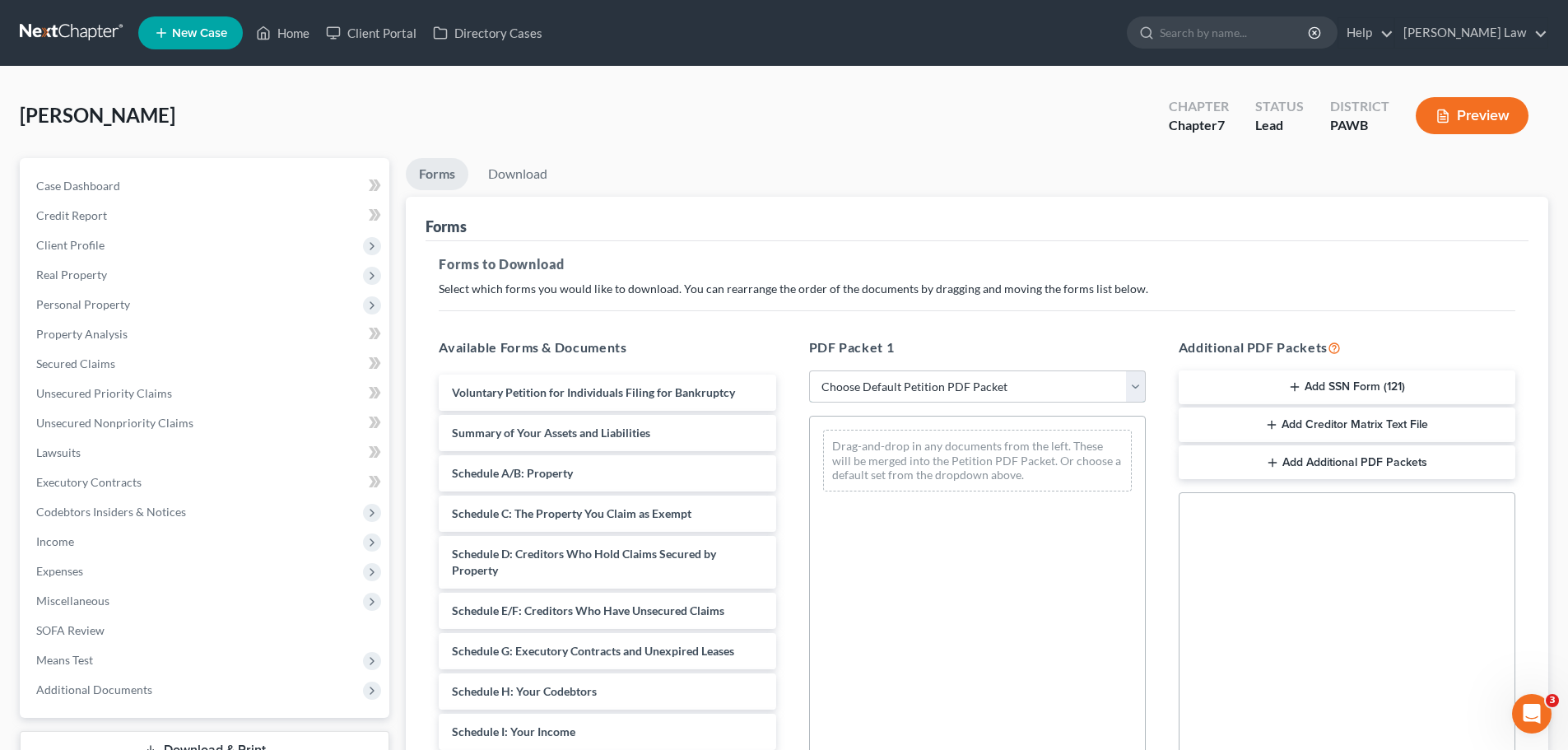
click at [1135, 391] on select "Choose Default Petition PDF Packet Complete Bankruptcy Petition (all forms and …" at bounding box center [978, 386] width 336 height 33
select select "1"
click at [815, 371] on select "Choose Default Petition PDF Packet Complete Bankruptcy Petition (all forms and …" at bounding box center [978, 386] width 336 height 33
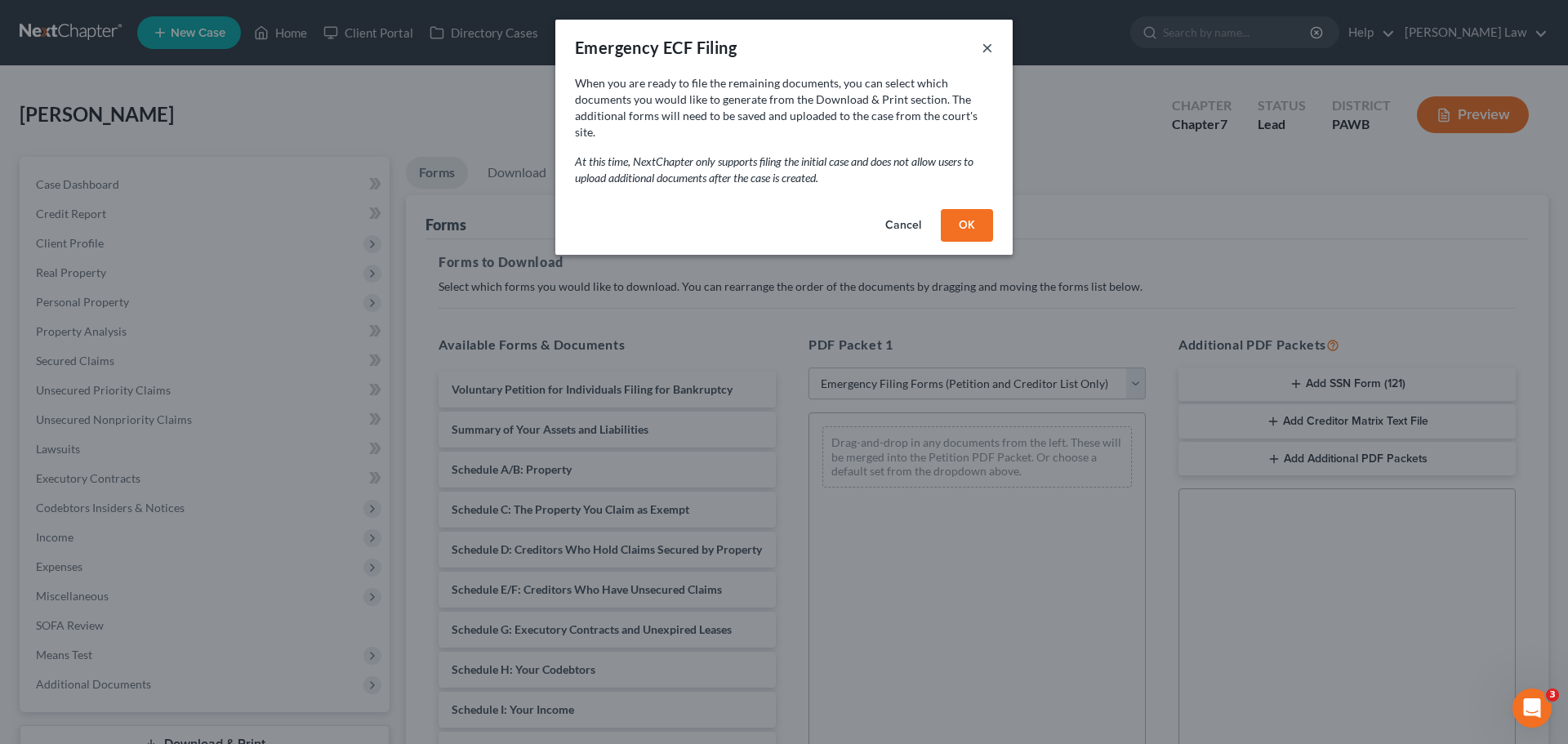
click at [989, 51] on button "×" at bounding box center [987, 47] width 12 height 20
select select
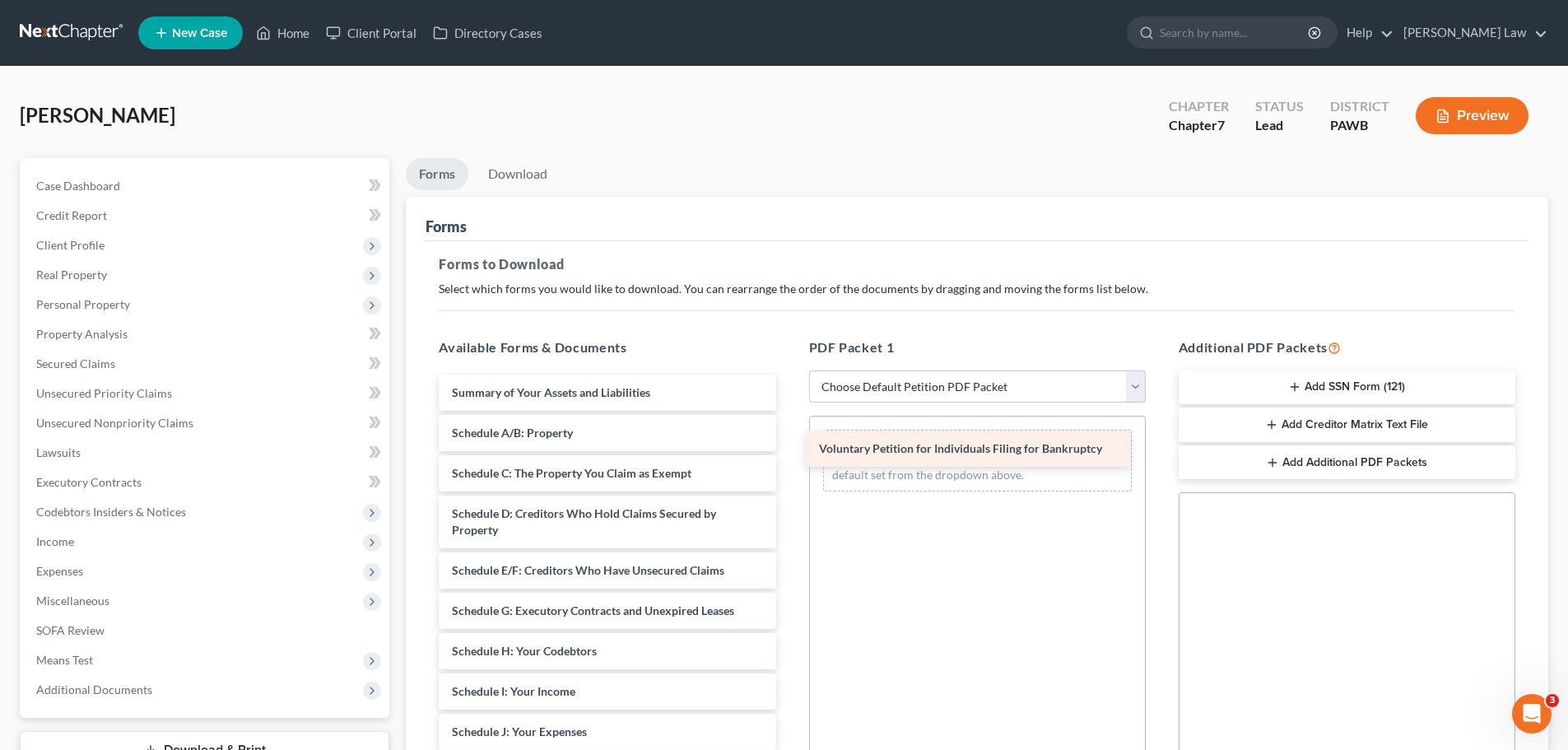
drag, startPoint x: 661, startPoint y: 388, endPoint x: 1028, endPoint y: 444, distance: 371.2
click at [788, 444] on div "Voluntary Petition for Individuals Filing for Bankruptcy Voluntary Petition for…" at bounding box center [607, 748] width 363 height 748
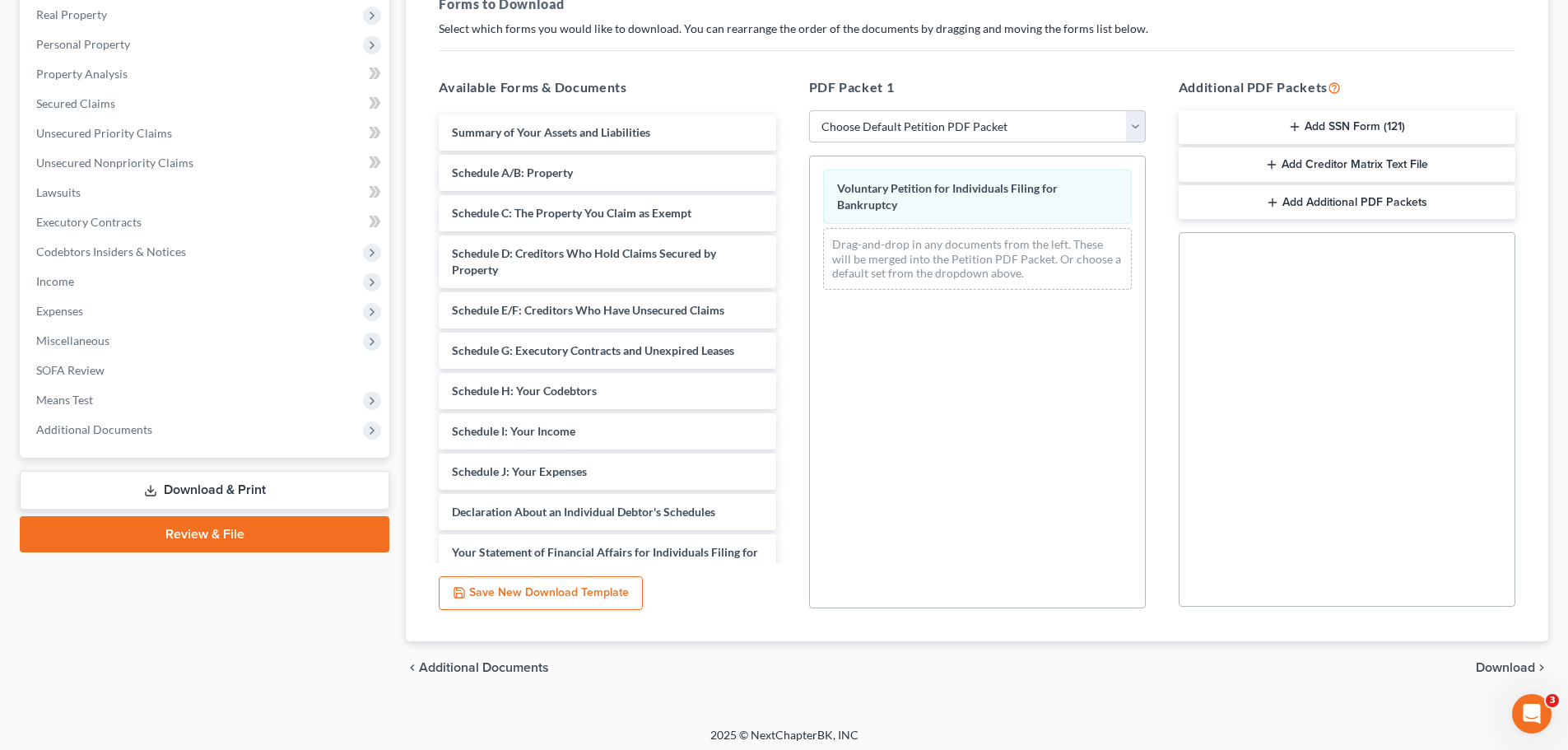
scroll to position [267, 0]
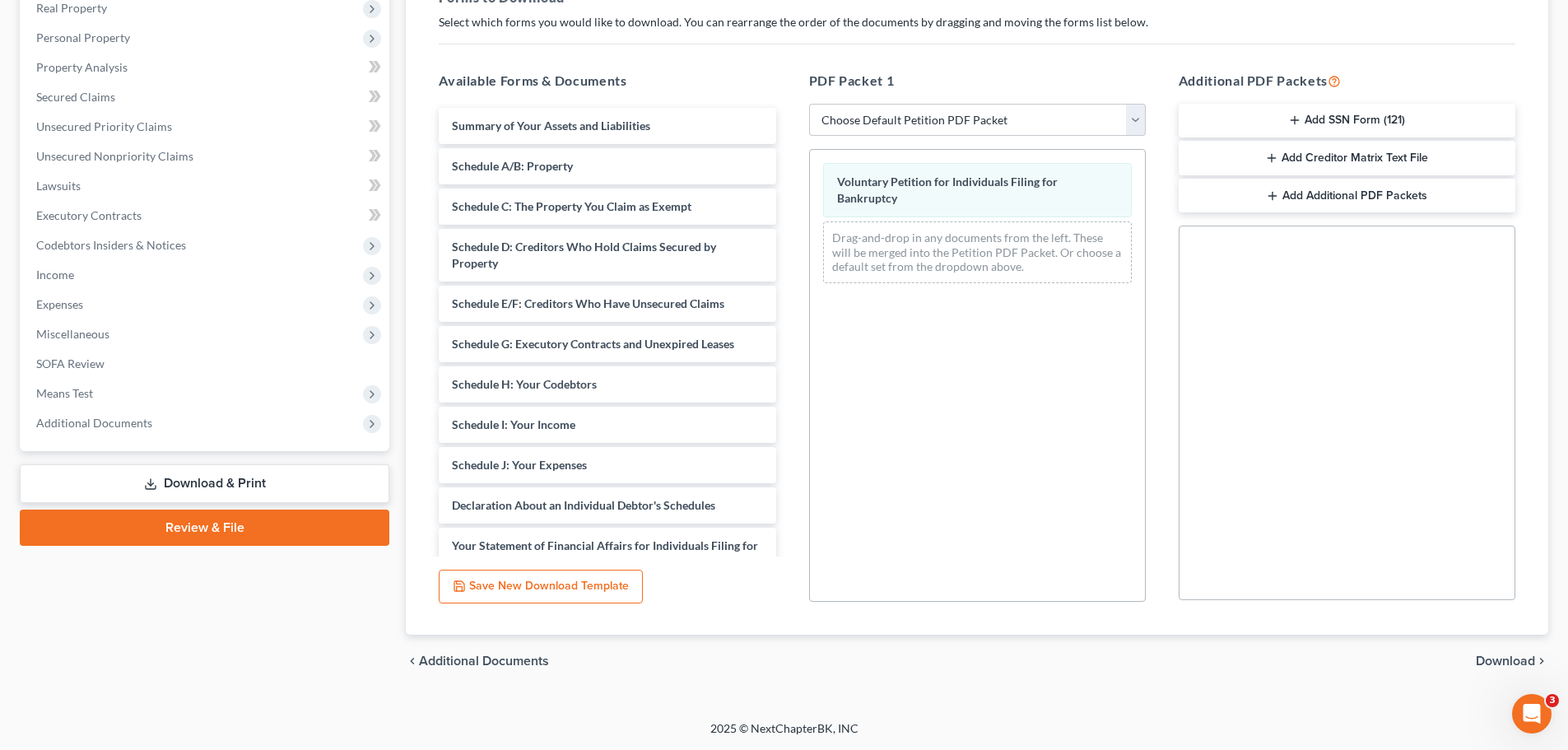
click at [1500, 662] on span "Download" at bounding box center [1506, 660] width 60 height 13
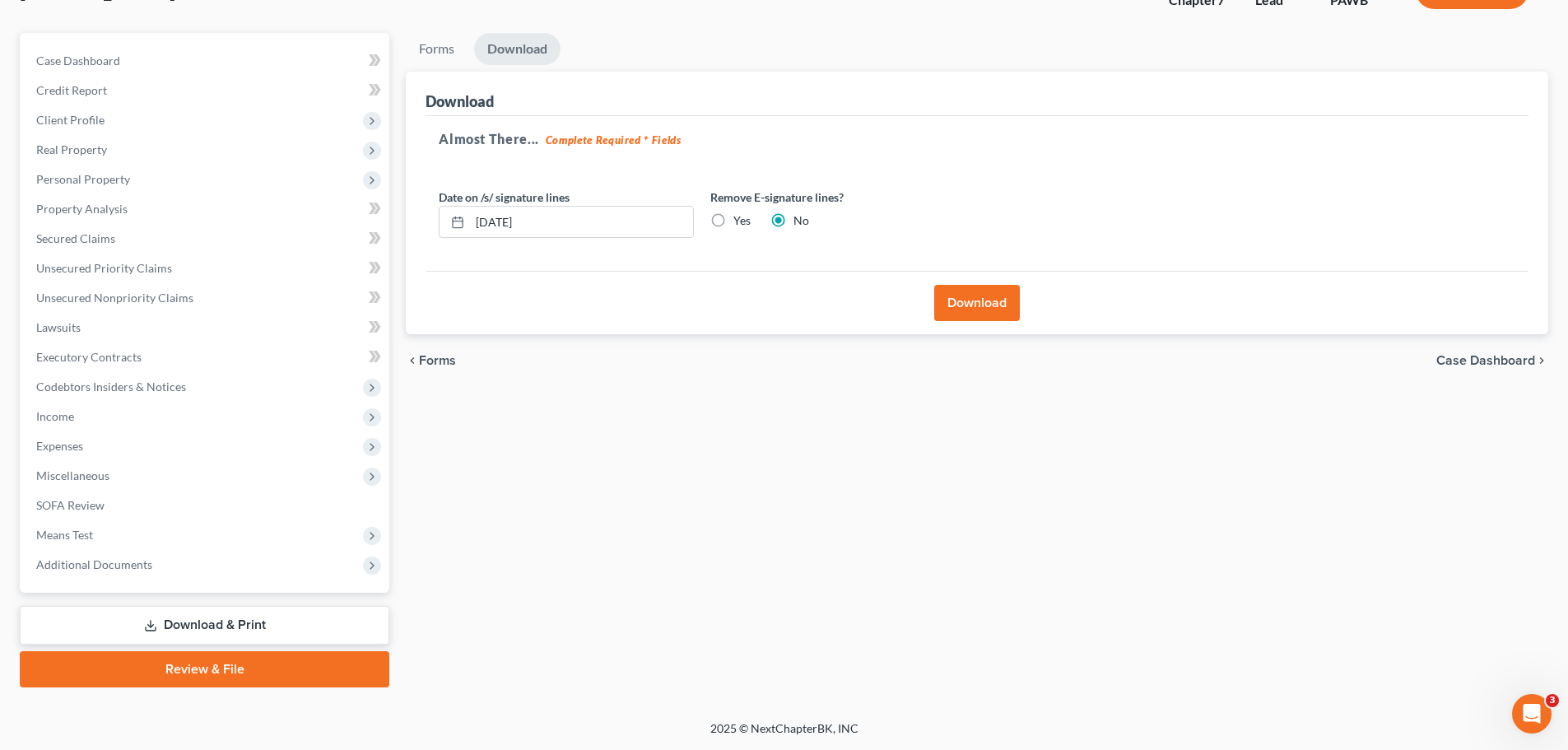
scroll to position [125, 0]
click at [974, 307] on button "Download" at bounding box center [978, 303] width 86 height 36
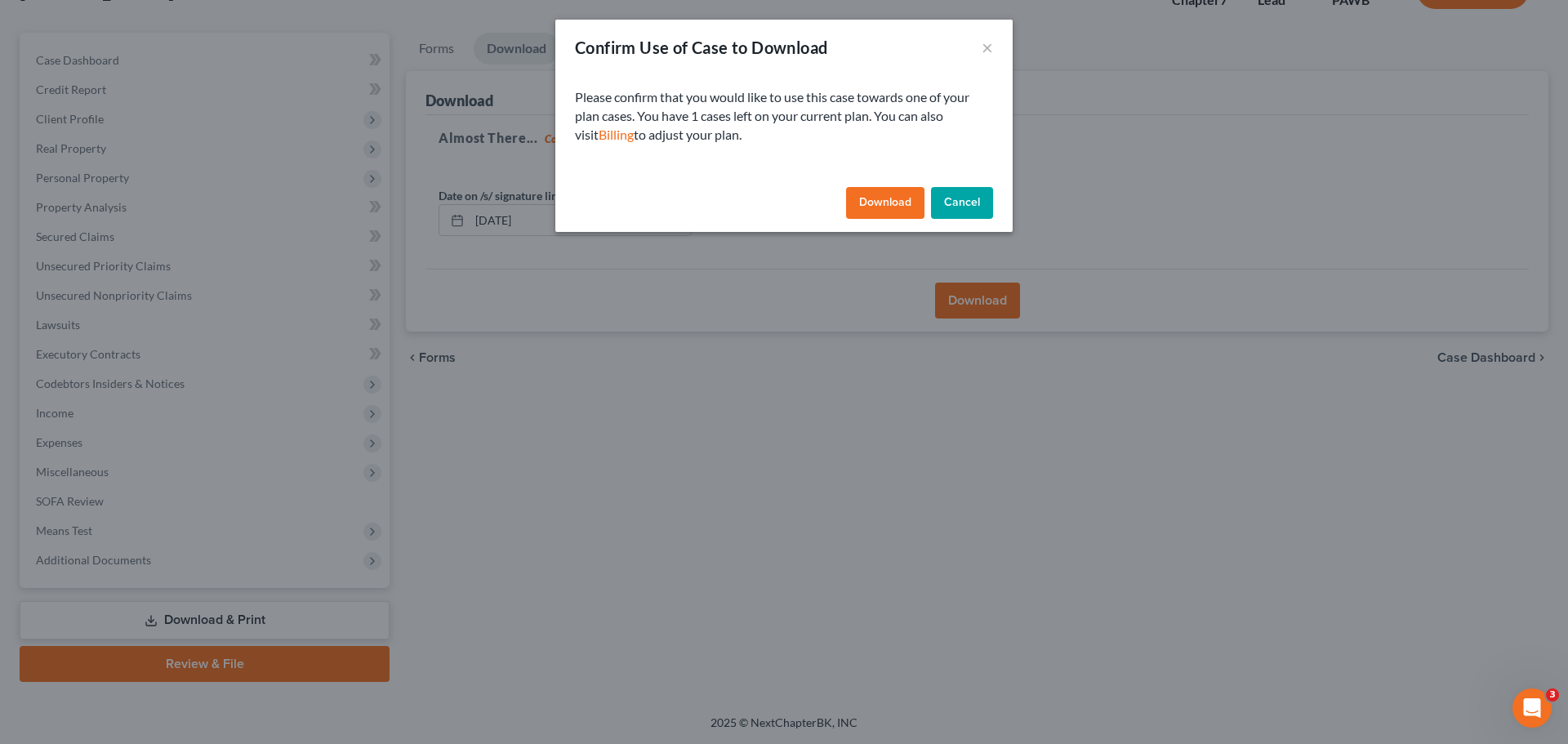
click at [889, 206] on button "Download" at bounding box center [885, 203] width 78 height 33
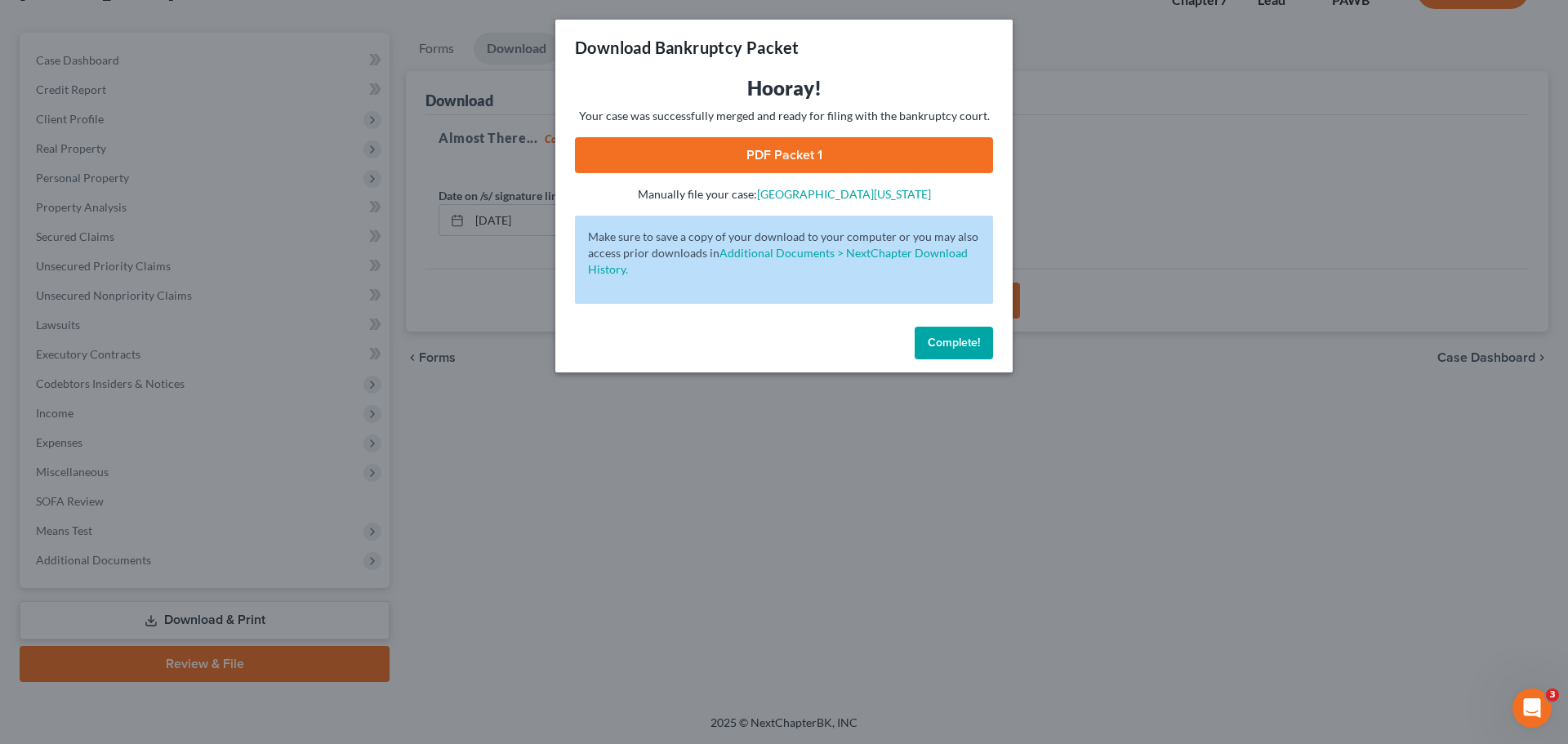
click at [800, 155] on link "PDF Packet 1" at bounding box center [783, 155] width 418 height 36
click at [944, 342] on span "Complete!" at bounding box center [953, 343] width 52 height 14
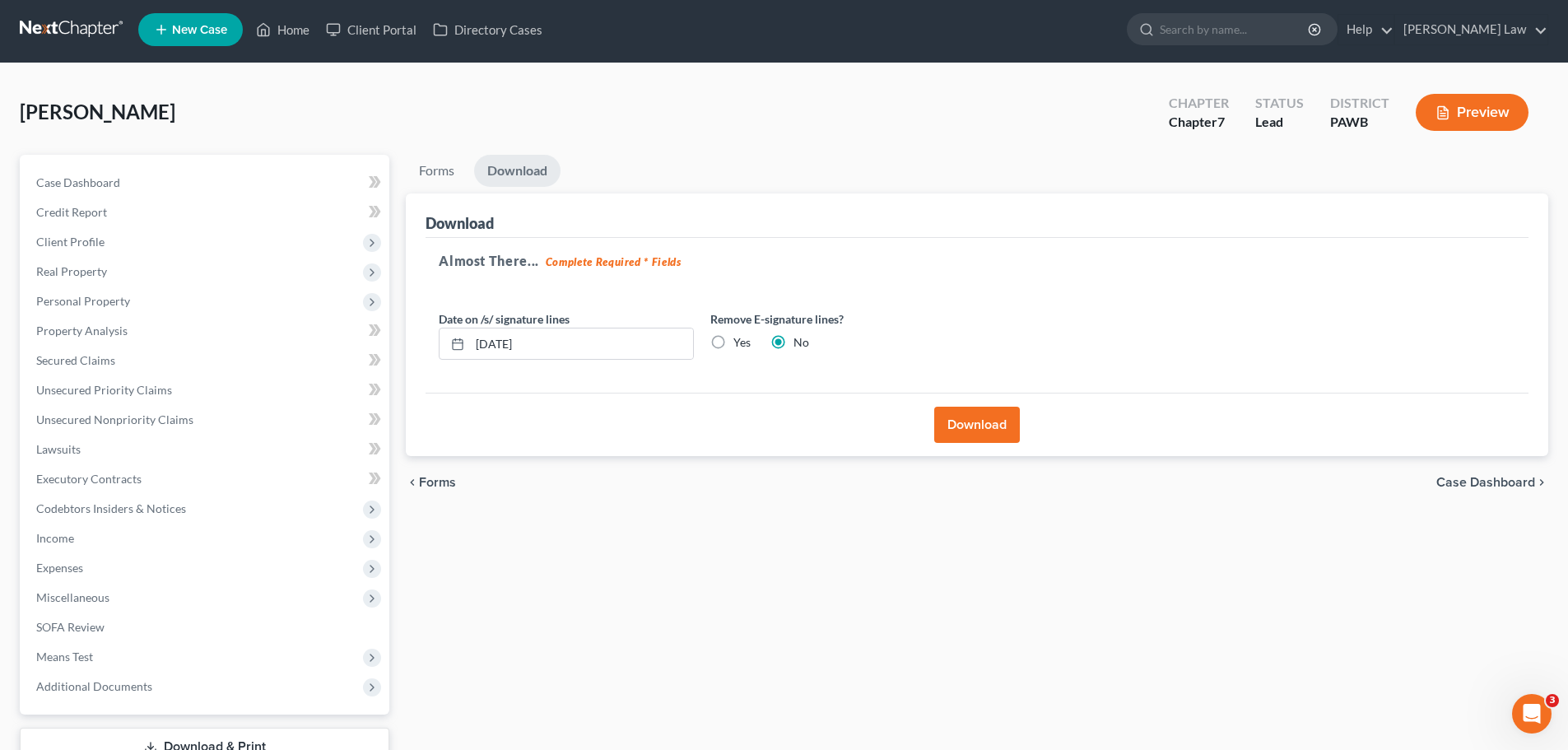
scroll to position [0, 0]
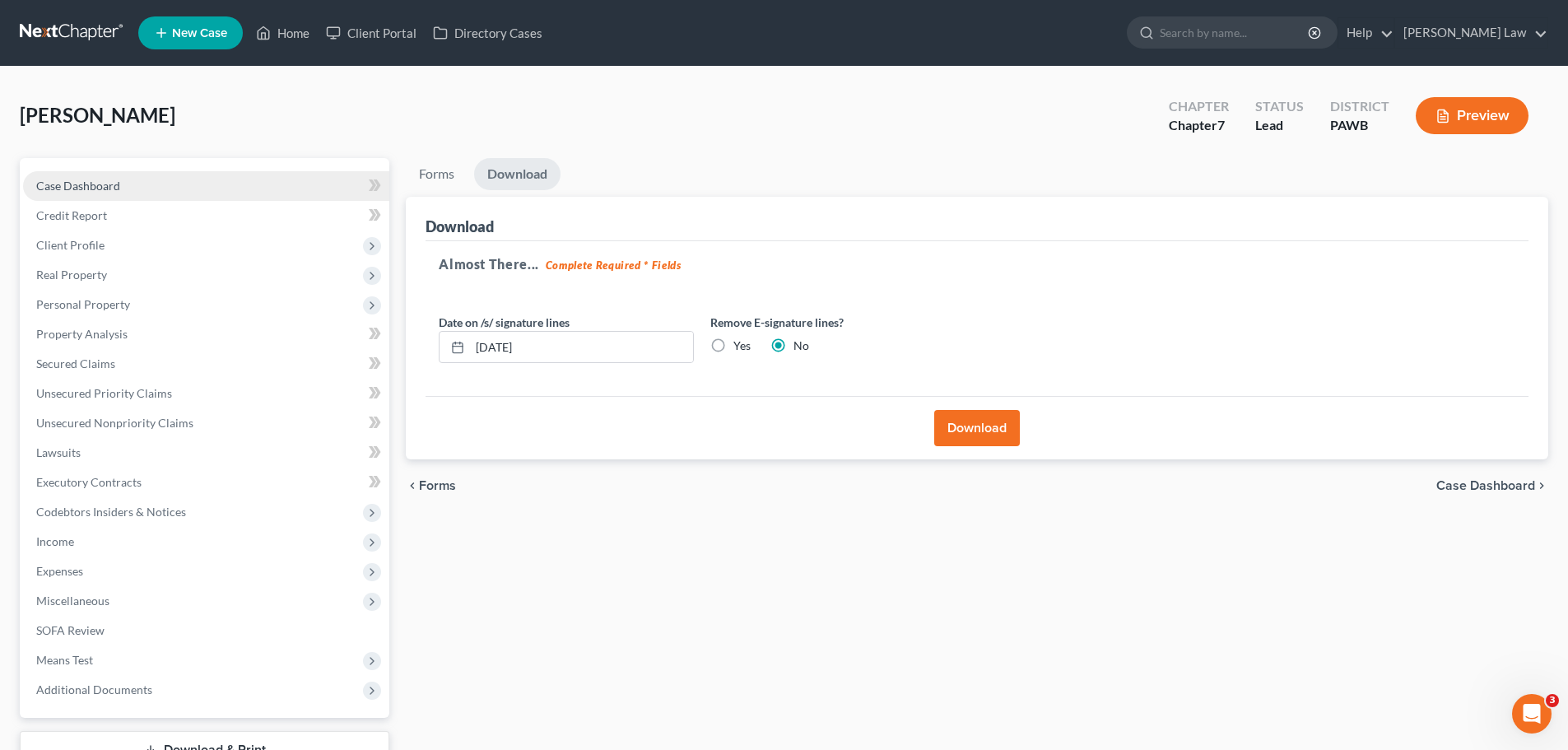
click at [60, 182] on span "Case Dashboard" at bounding box center [78, 185] width 84 height 14
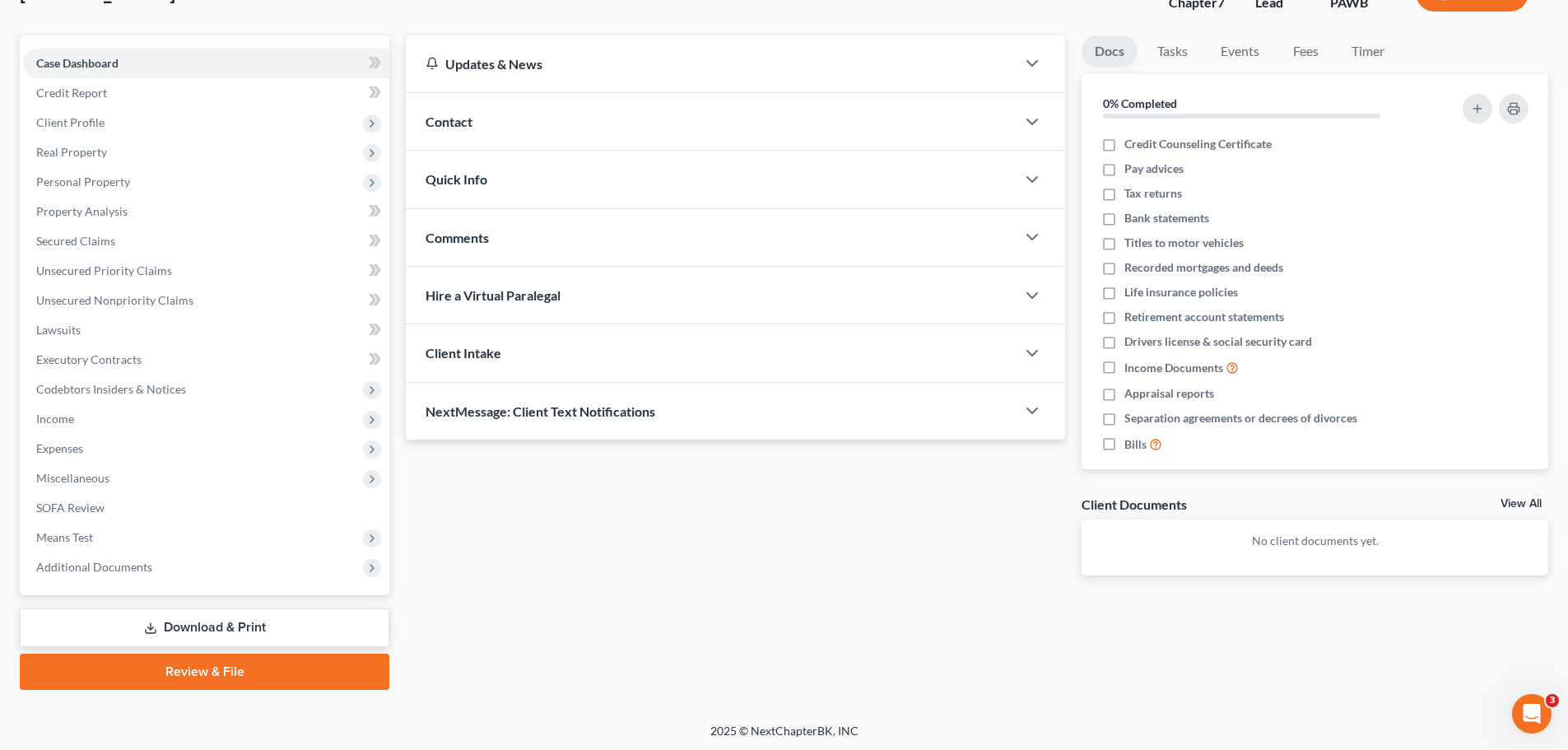
scroll to position [125, 0]
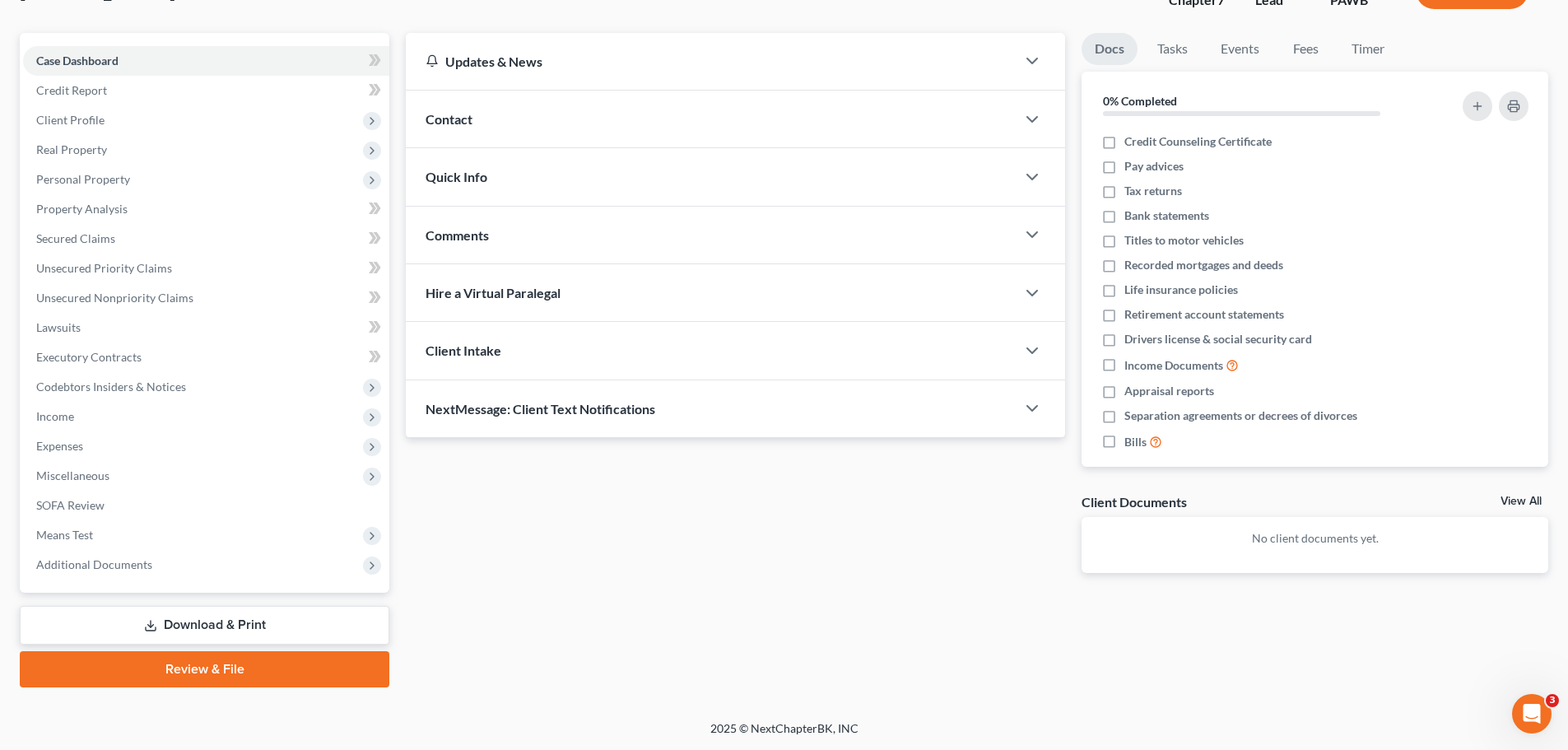
click at [262, 621] on link "Download & Print" at bounding box center [204, 625] width 369 height 39
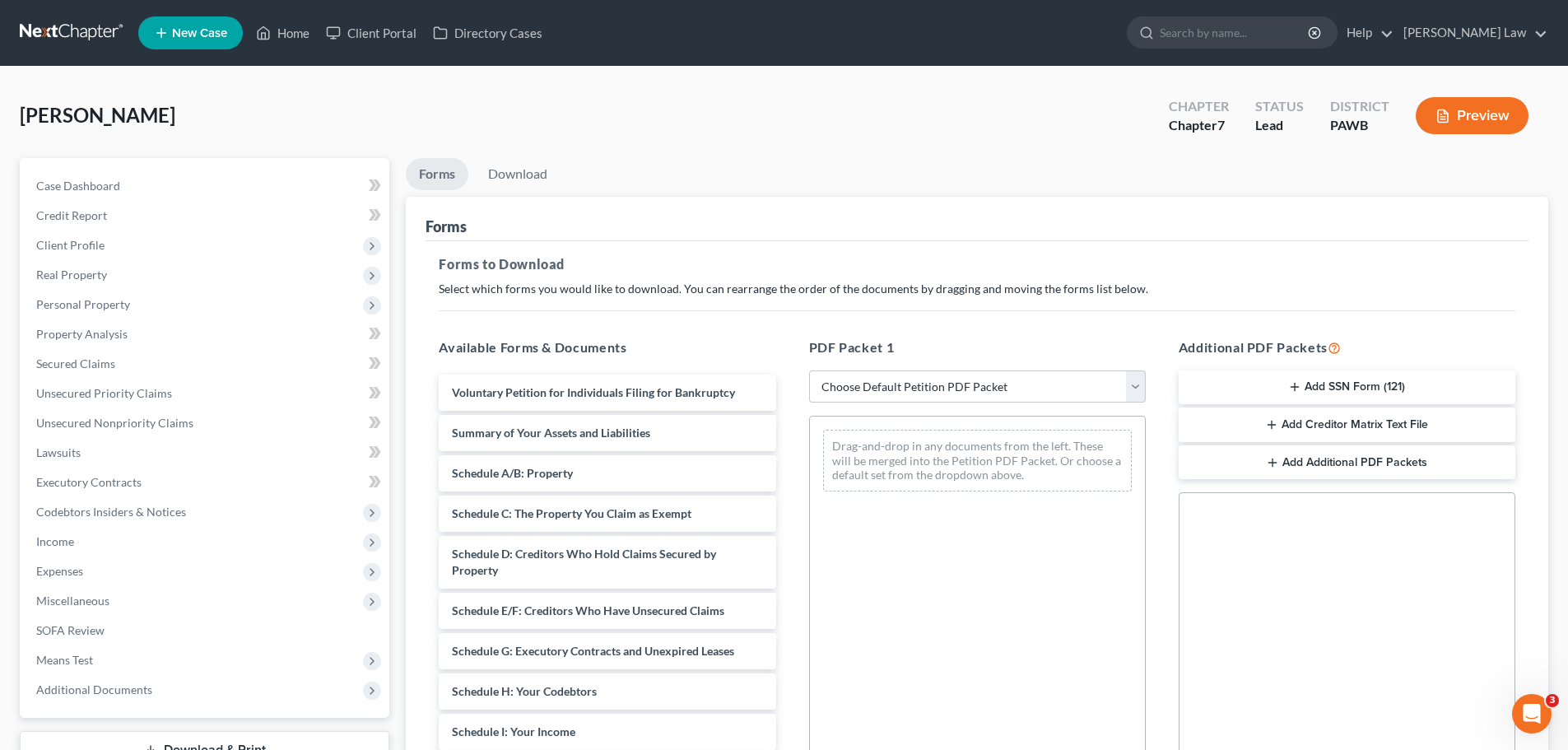
drag, startPoint x: 1348, startPoint y: 424, endPoint x: 1317, endPoint y: 426, distance: 31.1
click at [1317, 426] on button "Add Creditor Matrix Text File" at bounding box center [1347, 424] width 336 height 35
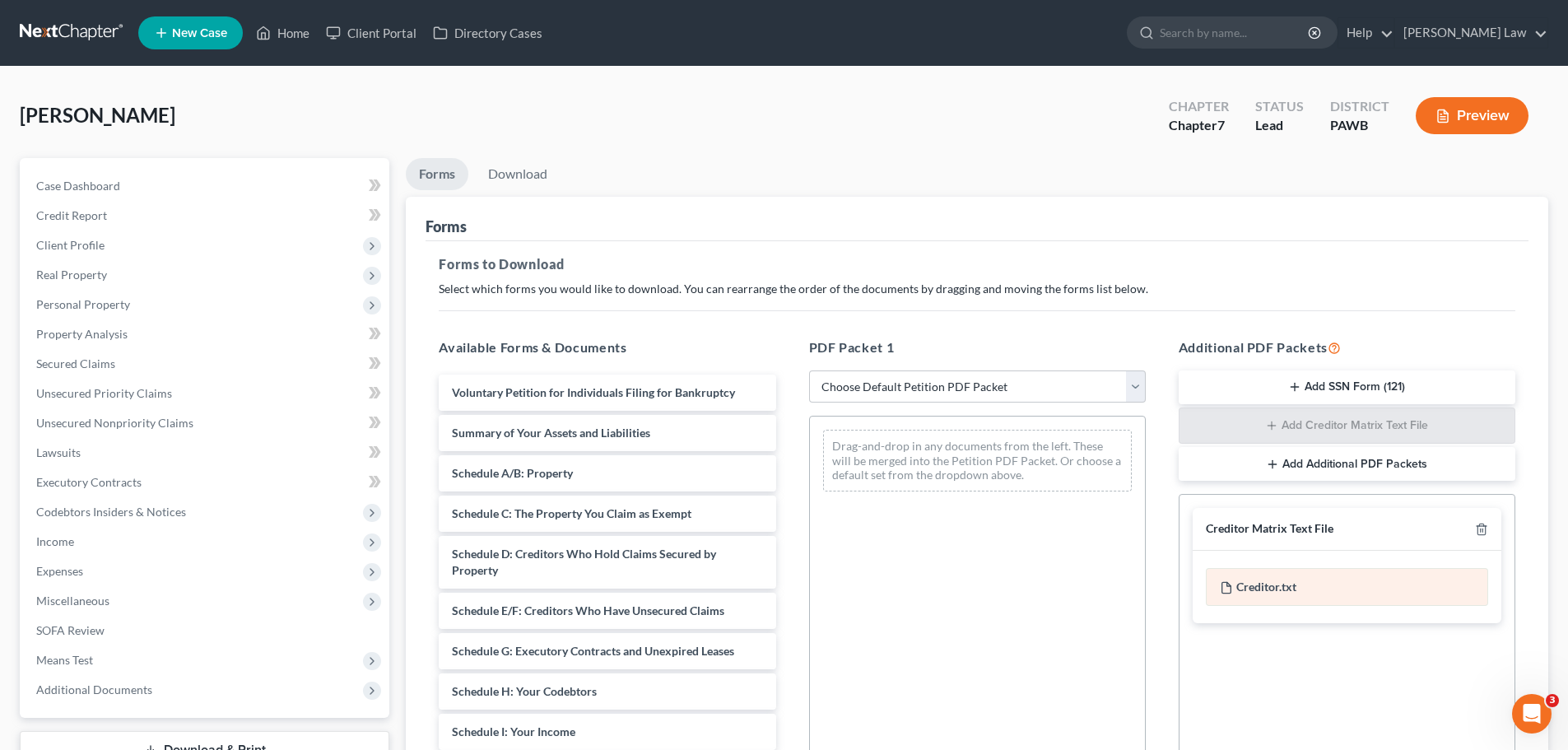
click at [1299, 586] on div "Creditor.txt" at bounding box center [1348, 588] width 283 height 38
click at [1274, 586] on div "Creditor.txt" at bounding box center [1348, 588] width 283 height 38
click at [888, 388] on select "Choose Default Petition PDF Packet Complete Bankruptcy Petition (all forms and …" at bounding box center [978, 386] width 336 height 33
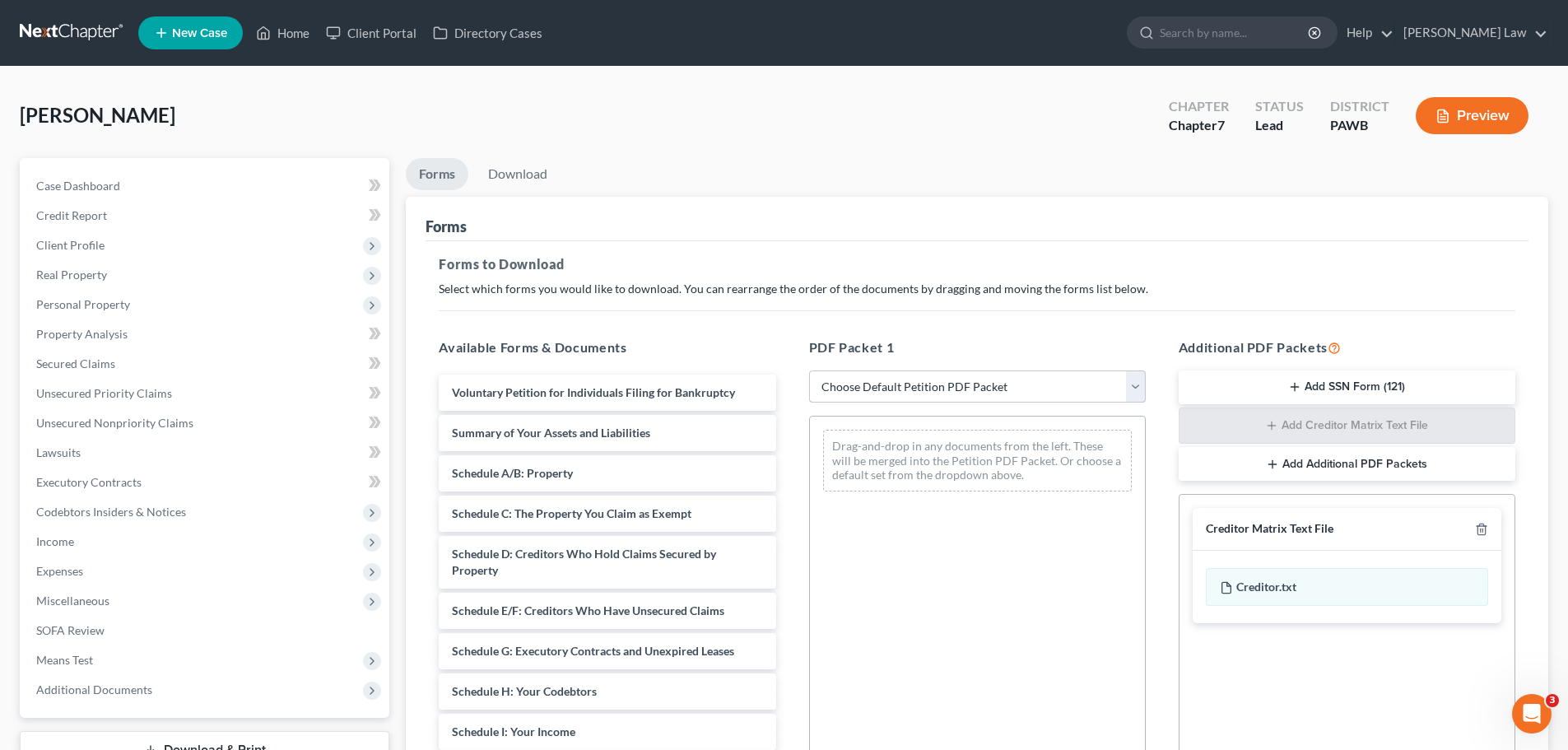
click at [888, 388] on select "Choose Default Petition PDF Packet Complete Bankruptcy Petition (all forms and …" at bounding box center [978, 386] width 336 height 33
click at [1260, 587] on div "Creditor.txt" at bounding box center [1348, 588] width 283 height 38
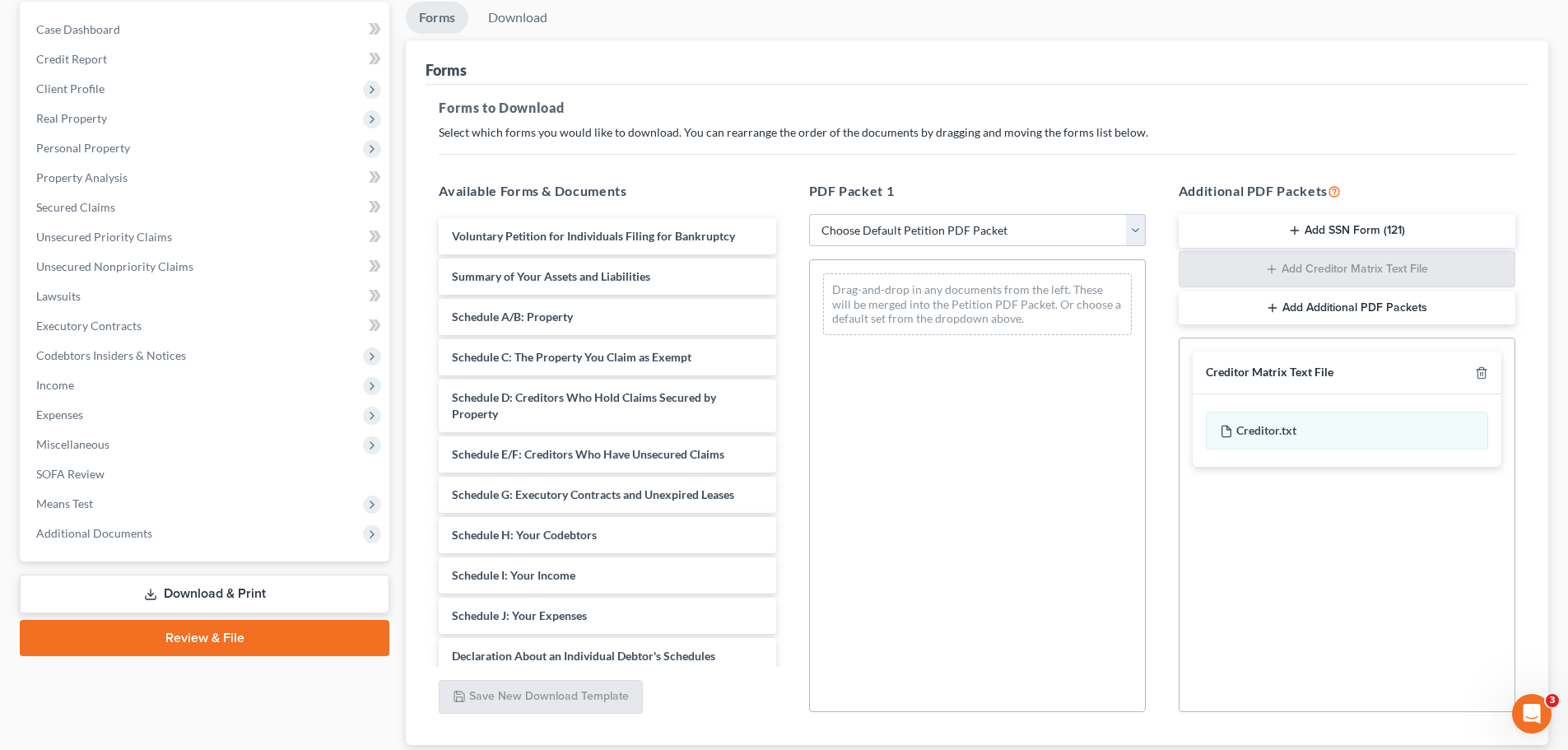
scroll to position [267, 0]
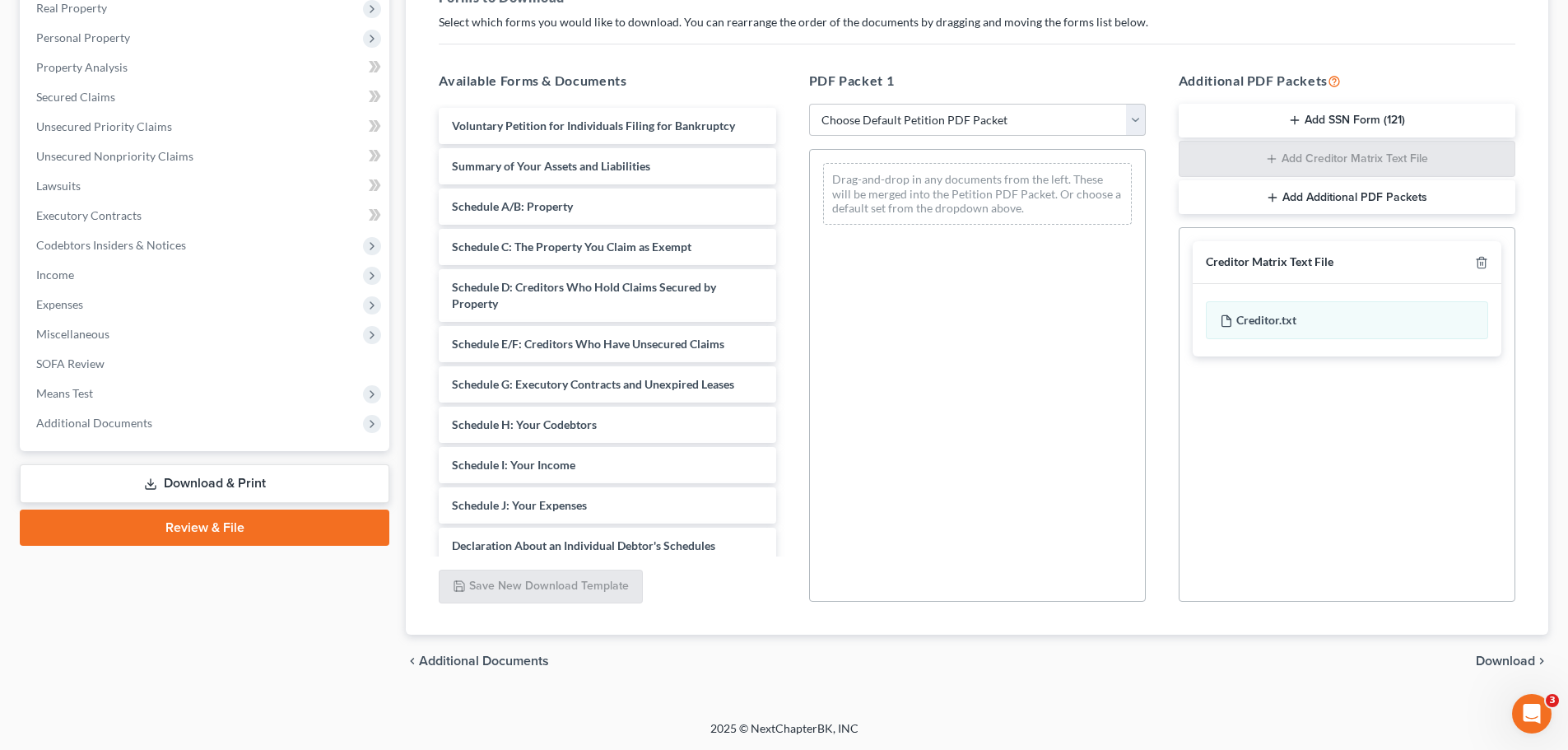
click at [1509, 661] on span "Download" at bounding box center [1506, 660] width 60 height 13
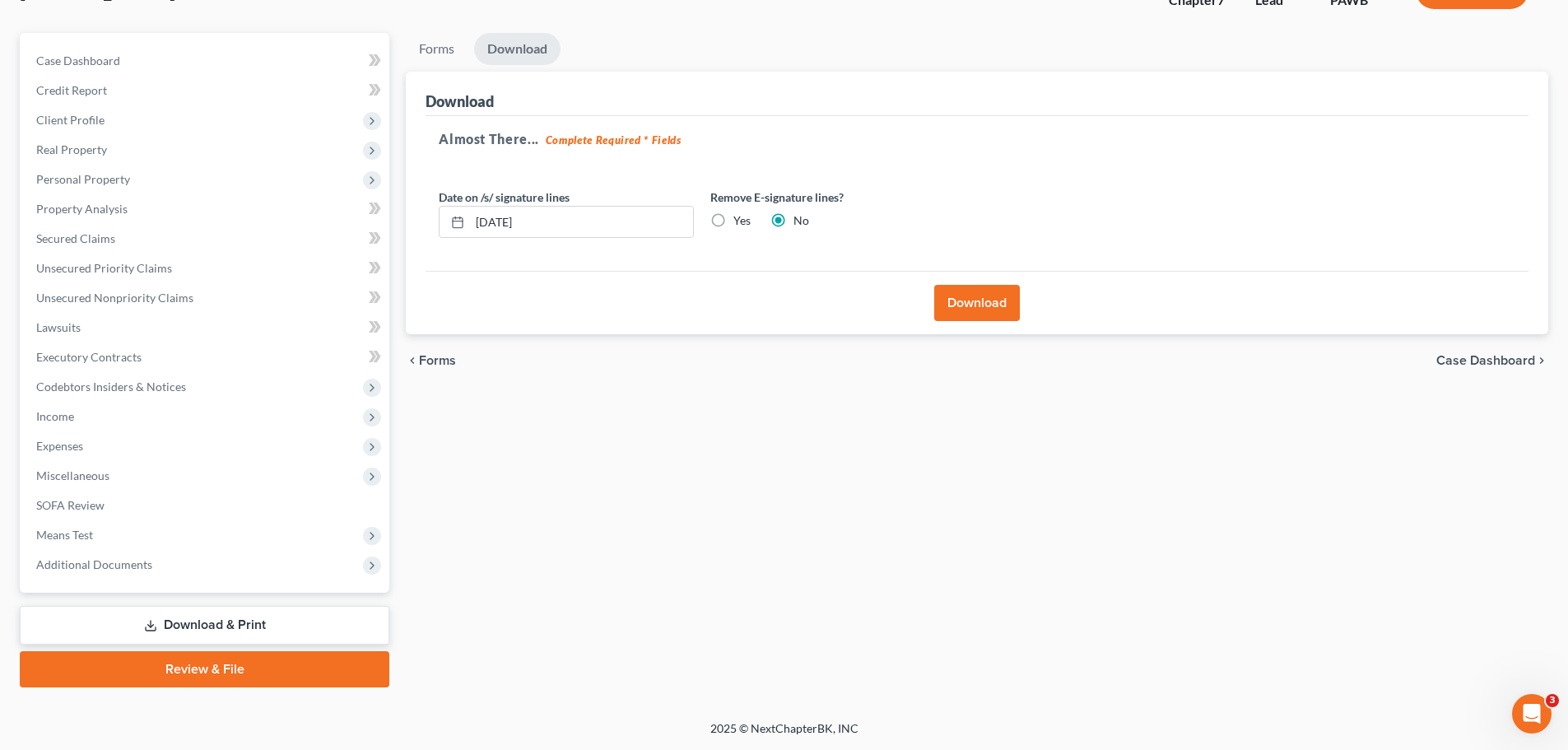
scroll to position [125, 0]
click at [968, 306] on button "Download" at bounding box center [978, 303] width 86 height 36
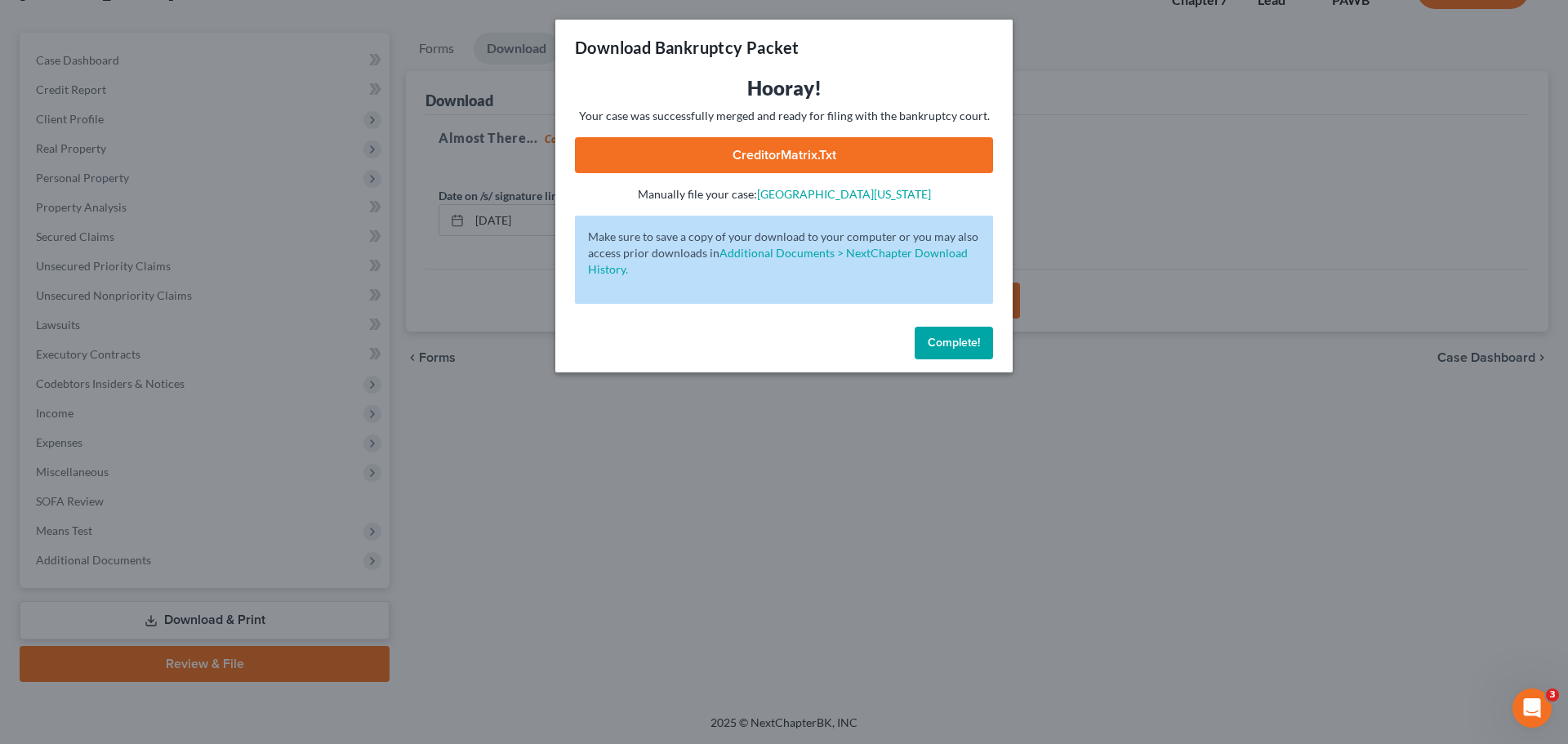
click at [787, 155] on link "CreditorMatrix.txt" at bounding box center [783, 155] width 418 height 36
click at [965, 337] on span "Complete!" at bounding box center [953, 343] width 52 height 14
